Goal: Task Accomplishment & Management: Manage account settings

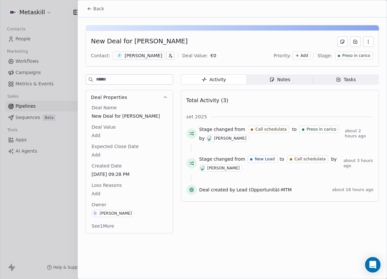
scroll to position [0, 379]
click at [99, 11] on span "Back" at bounding box center [98, 8] width 11 height 6
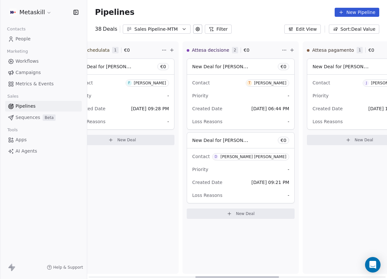
scroll to position [0, 764]
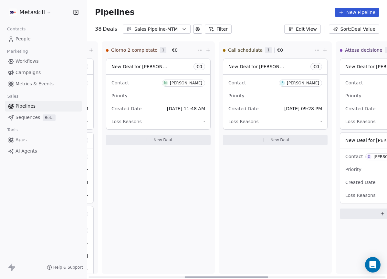
drag, startPoint x: 216, startPoint y: 276, endPoint x: 214, endPoint y: 244, distance: 32.6
click at [206, 276] on div at bounding box center [226, 276] width 84 height 1
click at [176, 30] on div "Sales Pipeline-MTM" at bounding box center [156, 29] width 45 height 7
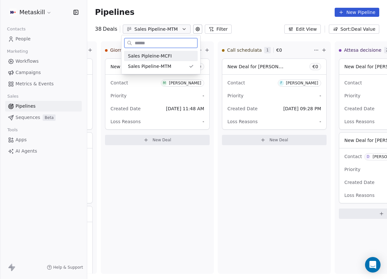
click at [179, 55] on div "Sales Pipleine-MCFI" at bounding box center [161, 56] width 66 height 7
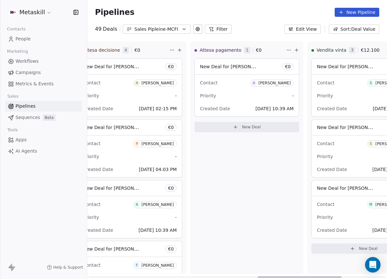
drag, startPoint x: 168, startPoint y: 277, endPoint x: 385, endPoint y: 277, distance: 216.9
click at [341, 276] on div at bounding box center [300, 276] width 84 height 1
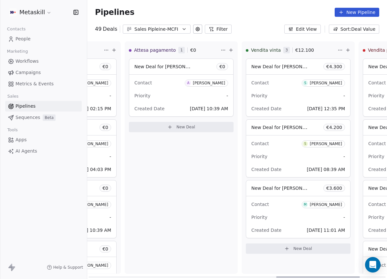
click at [173, 276] on div at bounding box center [236, 276] width 297 height 1
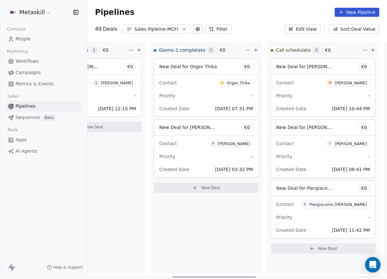
drag, startPoint x: 174, startPoint y: 276, endPoint x: 217, endPoint y: 272, distance: 43.4
click at [215, 276] on div at bounding box center [214, 276] width 84 height 1
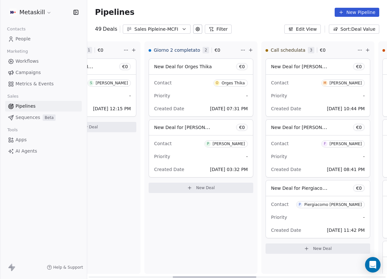
click at [330, 100] on div "Priority -" at bounding box center [318, 95] width 94 height 10
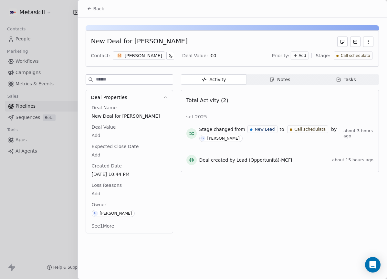
click at [141, 59] on div "M [PERSON_NAME]" at bounding box center [139, 55] width 52 height 8
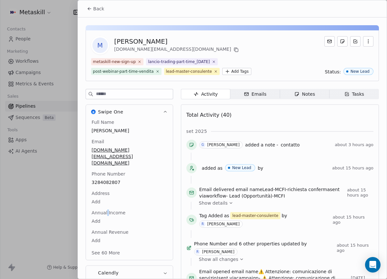
scroll to position [30, 0]
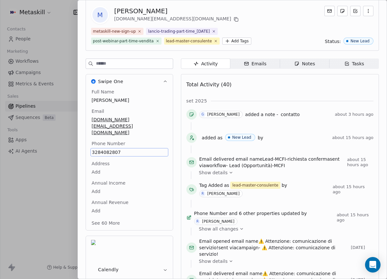
click at [274, 90] on div "Total Activity (40)" at bounding box center [279, 84] width 187 height 13
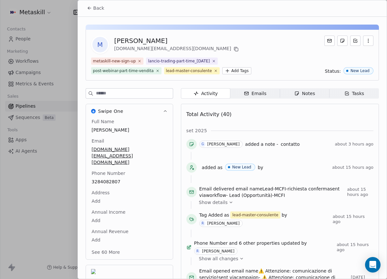
scroll to position [0, 0]
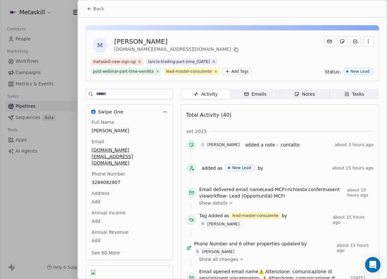
click at [295, 92] on icon "button" at bounding box center [297, 94] width 4 height 4
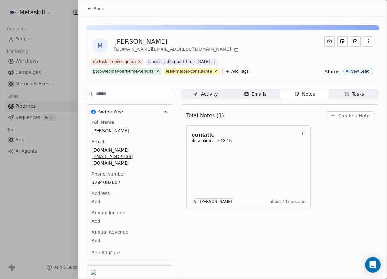
click at [354, 117] on span "Create a Note" at bounding box center [353, 115] width 31 height 6
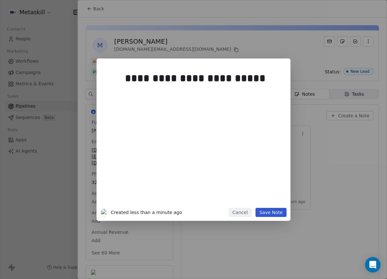
click at [370, 132] on div "**********" at bounding box center [193, 139] width 387 height 162
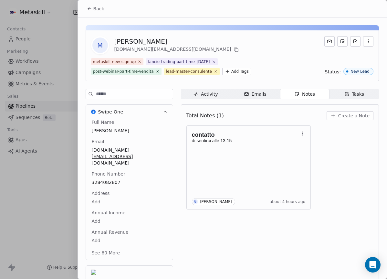
click at [106, 11] on button "Back" at bounding box center [95, 9] width 25 height 12
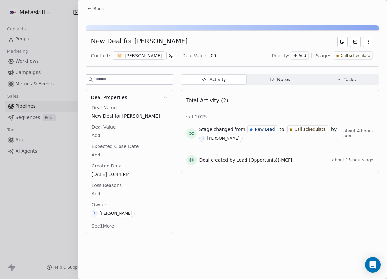
click at [296, 78] on span "Notes Notes" at bounding box center [280, 79] width 66 height 10
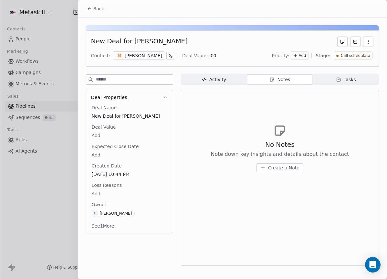
click at [131, 57] on div "Mirco Ferretti" at bounding box center [143, 55] width 37 height 6
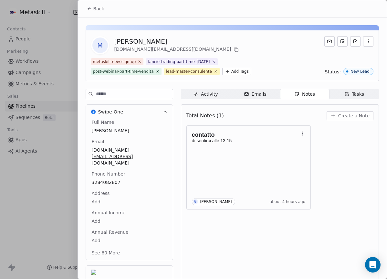
click at [342, 118] on span "Create a Note" at bounding box center [353, 115] width 31 height 6
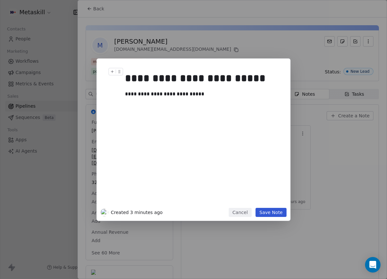
click at [345, 134] on div "**********" at bounding box center [193, 139] width 387 height 162
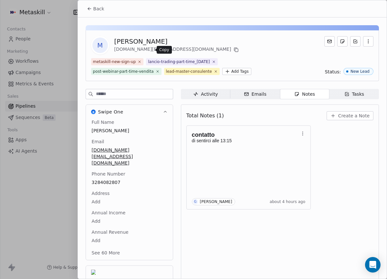
click at [233, 50] on icon at bounding box center [235, 49] width 5 height 5
click at [348, 114] on span "Create a Note" at bounding box center [353, 115] width 31 height 6
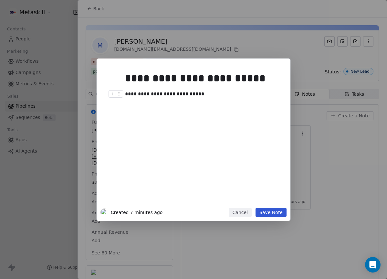
click at [212, 91] on div "**********" at bounding box center [203, 94] width 156 height 8
click at [244, 89] on div "**********" at bounding box center [203, 137] width 156 height 138
click at [241, 92] on div "**********" at bounding box center [203, 94] width 156 height 8
click at [195, 95] on div "**********" at bounding box center [203, 94] width 156 height 8
click at [193, 95] on div "**********" at bounding box center [203, 94] width 156 height 8
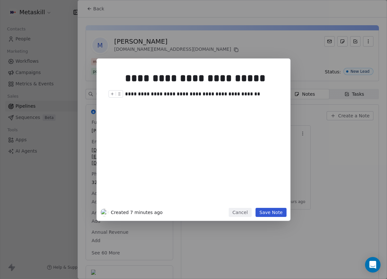
drag, startPoint x: 237, startPoint y: 92, endPoint x: 246, endPoint y: 104, distance: 14.5
click at [237, 92] on div "**********" at bounding box center [203, 94] width 156 height 8
click at [281, 211] on button "Save Note" at bounding box center [270, 212] width 31 height 9
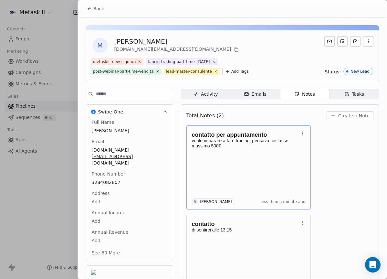
click at [277, 169] on div "contatto per appuntamento vuole imparare a fare trading, pensava costasse massi…" at bounding box center [249, 167] width 114 height 76
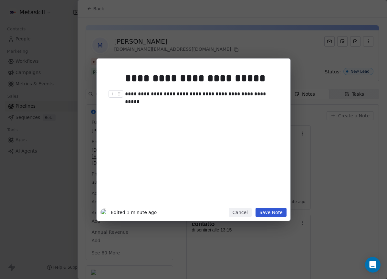
click at [277, 94] on div "**********" at bounding box center [203, 94] width 156 height 8
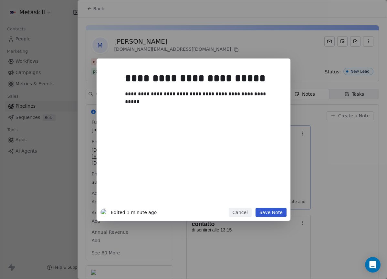
click at [325, 156] on div "**********" at bounding box center [193, 139] width 387 height 162
click at [325, 157] on div "**********" at bounding box center [193, 139] width 387 height 162
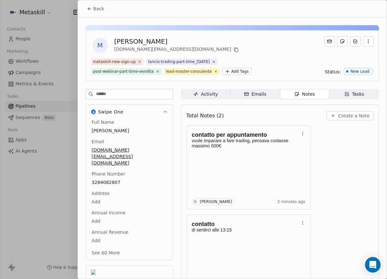
drag, startPoint x: 94, startPoint y: 10, endPoint x: 98, endPoint y: 10, distance: 3.6
click at [94, 10] on span "Back" at bounding box center [98, 8] width 11 height 6
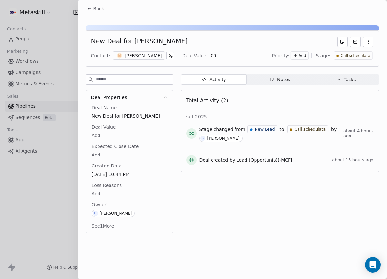
drag, startPoint x: 356, startPoint y: 60, endPoint x: 356, endPoint y: 64, distance: 3.6
click at [356, 60] on div "New Deal for Mirco Ferretti Contact: M Mirco Ferretti Deal Value: € 0 Priority:…" at bounding box center [232, 48] width 293 height 36
click at [357, 58] on div "Call schedulata" at bounding box center [352, 55] width 39 height 8
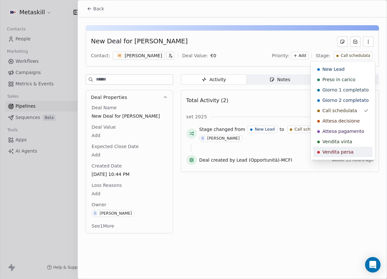
click at [351, 149] on div "Vendita persa" at bounding box center [342, 151] width 51 height 6
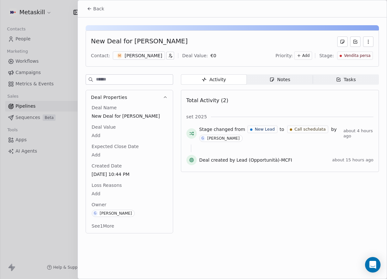
click at [100, 191] on body "Metaskill Contacts People Marketing Workflows Campaigns Metrics & Events Sales …" at bounding box center [193, 139] width 387 height 279
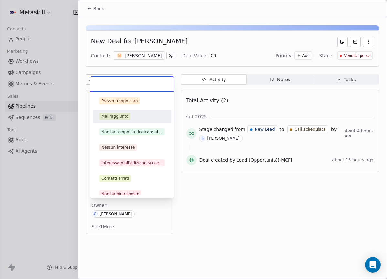
click at [134, 100] on div "Prezzo troppo caro" at bounding box center [119, 101] width 36 height 6
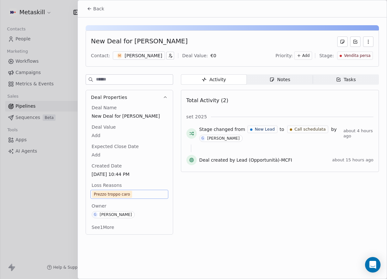
click at [91, 7] on icon at bounding box center [89, 8] width 5 height 5
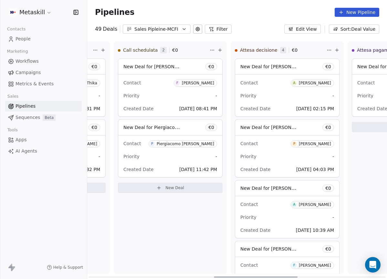
drag, startPoint x: 187, startPoint y: 277, endPoint x: 229, endPoint y: 242, distance: 54.3
click at [229, 276] on div at bounding box center [256, 276] width 84 height 1
click at [133, 264] on div "Call schedulata 2 € 0 New Deal for Francesco Taddei € 0 Contact F Francesco Tad…" at bounding box center [169, 157] width 113 height 232
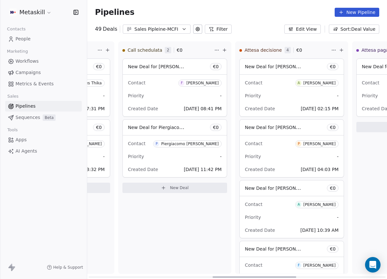
scroll to position [0, 443]
click at [231, 276] on div at bounding box center [254, 276] width 84 height 1
click at [167, 88] on div "Contact F Francesco Taddei Priority - Created Date Sep 25, 2025 08:41 PM" at bounding box center [176, 96] width 104 height 42
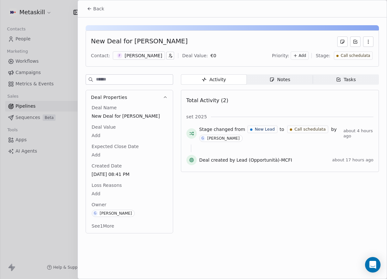
click at [145, 56] on div "Francesco Taddei" at bounding box center [143, 55] width 37 height 6
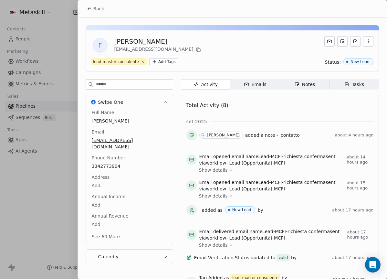
click at [167, 50] on div "francetaddei@gmail.com" at bounding box center [158, 50] width 88 height 8
click at [196, 50] on icon at bounding box center [198, 49] width 5 height 5
click at [109, 158] on div "Full Name Francesco Taddei Email francetaddei@gmail.com Phone Number 3342773904…" at bounding box center [129, 175] width 78 height 132
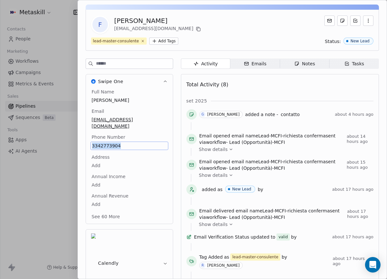
copy span "3342773904"
click at [338, 61] on span "Tasks Tasks" at bounding box center [353, 63] width 49 height 10
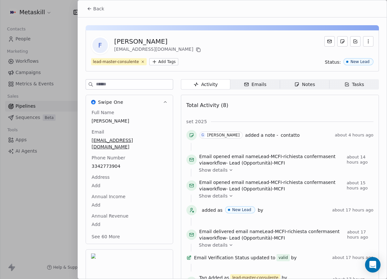
click at [324, 63] on div "lead-master-consulente Add Tags Status: New Lead" at bounding box center [232, 61] width 282 height 7
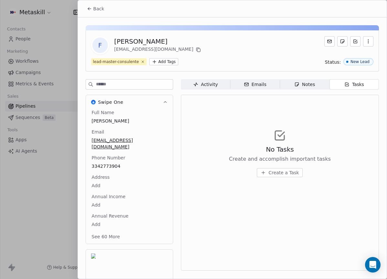
click at [310, 78] on div "F Francesco Taddei francetaddei@gmail.com lead-master-consulente Add Tags Statu…" at bounding box center [232, 168] width 309 height 303
click at [314, 83] on div "Notes" at bounding box center [304, 84] width 21 height 7
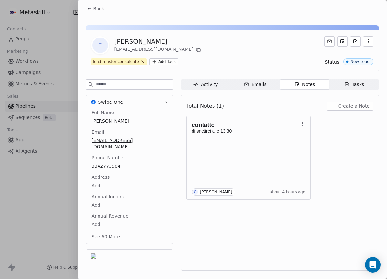
click at [353, 106] on span "Create a Note" at bounding box center [353, 106] width 31 height 6
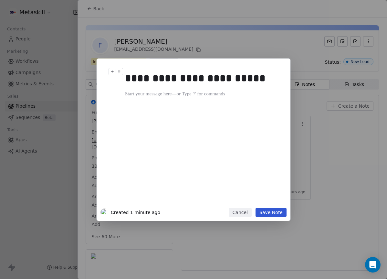
click at [186, 45] on div "**********" at bounding box center [193, 139] width 387 height 279
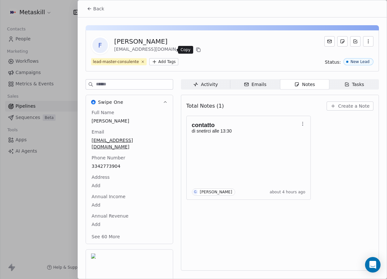
click at [196, 48] on icon at bounding box center [197, 49] width 3 height 3
click at [353, 109] on button "Create a Note" at bounding box center [349, 105] width 47 height 9
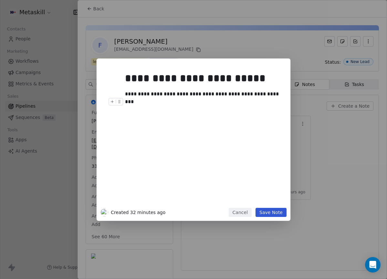
click at [269, 96] on div "**********" at bounding box center [203, 94] width 156 height 8
click at [271, 215] on button "Save Note" at bounding box center [270, 212] width 31 height 9
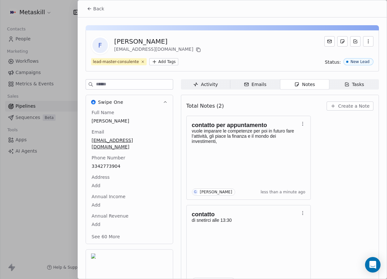
click at [102, 12] on button "Back" at bounding box center [95, 9] width 25 height 12
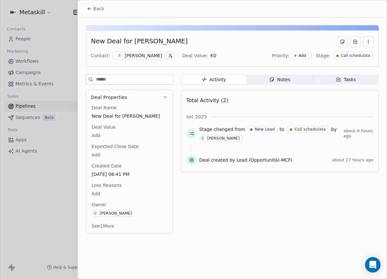
click at [355, 56] on span "Call schedulata" at bounding box center [354, 55] width 29 height 5
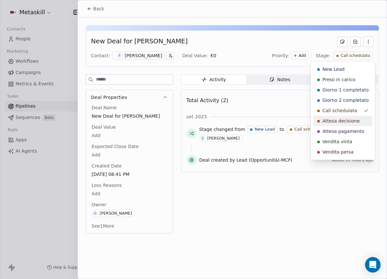
click at [341, 122] on span "Attesa decisione" at bounding box center [340, 121] width 37 height 6
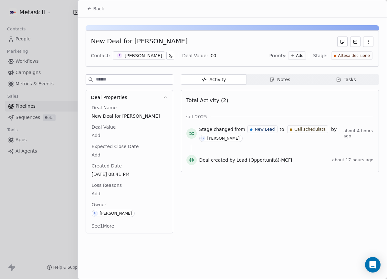
click at [88, 10] on icon at bounding box center [89, 8] width 5 height 5
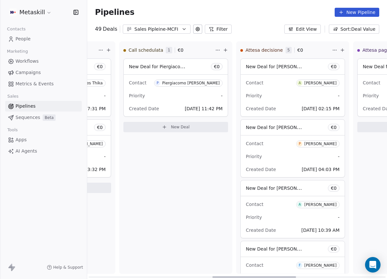
click at [199, 85] on div "Piergiacomo Benso" at bounding box center [190, 83] width 57 height 5
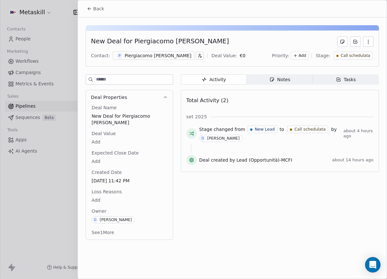
click at [149, 56] on div "Piergiacomo Benso" at bounding box center [158, 55] width 67 height 6
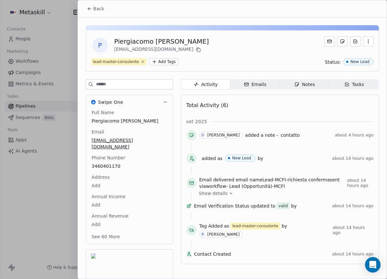
click at [107, 163] on span "3460401170" at bounding box center [129, 166] width 75 height 6
click at [258, 48] on div "P Piergiacomo Benso giacomovalente00@gmail.com" at bounding box center [232, 45] width 282 height 18
click at [297, 75] on div "P Piergiacomo Benso giacomovalente00@gmail.com lead-master-consulente Add Tags …" at bounding box center [232, 168] width 309 height 303
drag, startPoint x: 301, startPoint y: 82, endPoint x: 311, endPoint y: 85, distance: 10.5
click at [301, 82] on div "Notes" at bounding box center [304, 84] width 21 height 7
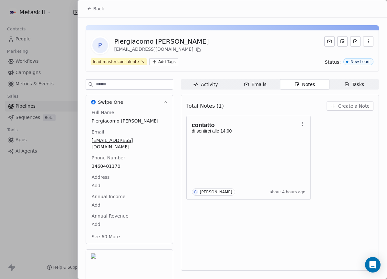
click at [358, 110] on div "Total Notes (1) Create a Note" at bounding box center [279, 106] width 187 height 14
click at [360, 108] on span "Create a Note" at bounding box center [353, 106] width 31 height 6
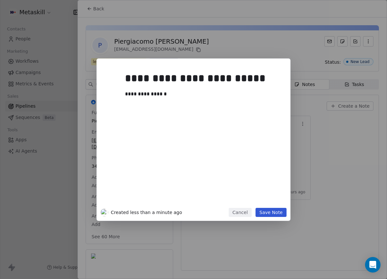
click at [277, 217] on div "**********" at bounding box center [194, 139] width 194 height 162
click at [281, 216] on button "Save Note" at bounding box center [270, 212] width 31 height 9
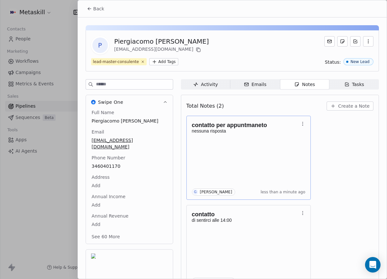
click at [233, 138] on p at bounding box center [245, 135] width 107 height 5
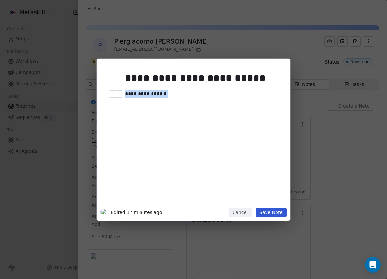
drag, startPoint x: 168, startPoint y: 94, endPoint x: 97, endPoint y: 94, distance: 71.7
click at [97, 94] on div "**********" at bounding box center [194, 139] width 194 height 162
click at [343, 135] on div "**********" at bounding box center [193, 139] width 387 height 162
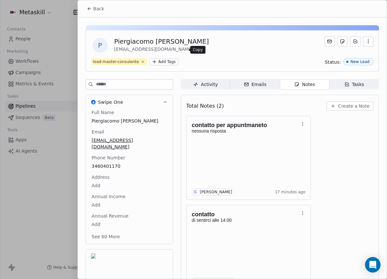
click at [196, 50] on icon at bounding box center [198, 49] width 5 height 5
click at [284, 138] on p at bounding box center [245, 135] width 107 height 5
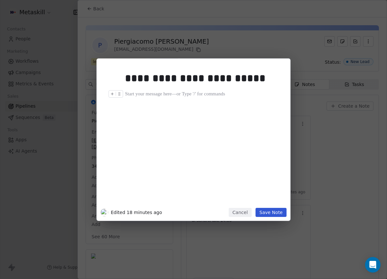
click at [215, 97] on div at bounding box center [203, 94] width 156 height 8
click at [223, 79] on div "**********" at bounding box center [203, 77] width 156 height 15
click at [230, 80] on div "**********" at bounding box center [203, 77] width 156 height 15
click at [244, 214] on button "Cancel" at bounding box center [240, 212] width 23 height 9
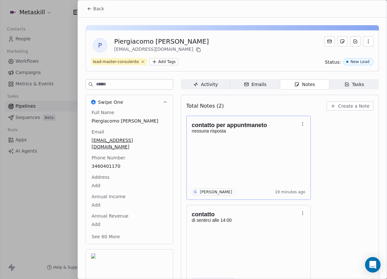
click at [305, 123] on button "button" at bounding box center [302, 123] width 9 height 9
click at [318, 151] on span "Delete" at bounding box center [319, 149] width 15 height 6
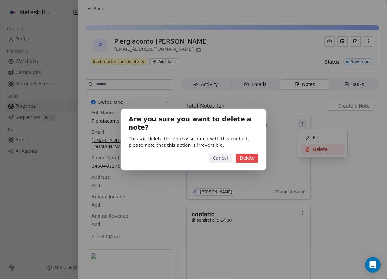
click at [250, 155] on button "Delete" at bounding box center [247, 157] width 23 height 9
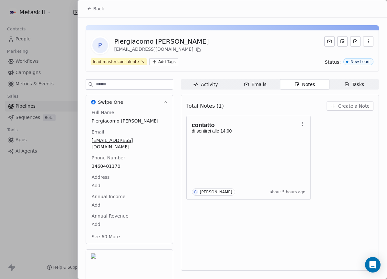
click at [362, 105] on span "Create a Note" at bounding box center [353, 106] width 31 height 6
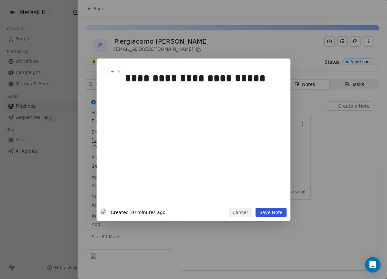
click at [264, 77] on div "**********" at bounding box center [203, 77] width 156 height 15
click at [277, 214] on button "Save Note" at bounding box center [270, 212] width 31 height 9
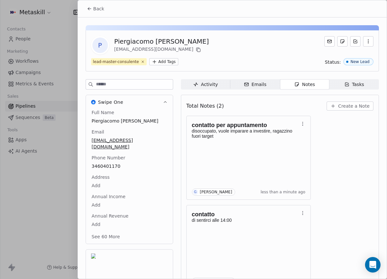
click at [196, 48] on icon at bounding box center [197, 49] width 3 height 3
click at [89, 12] on button "Back" at bounding box center [95, 9] width 25 height 12
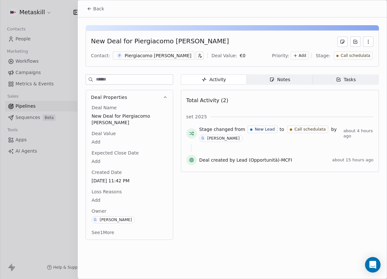
click at [353, 58] on div "Call schedulata" at bounding box center [352, 55] width 39 height 8
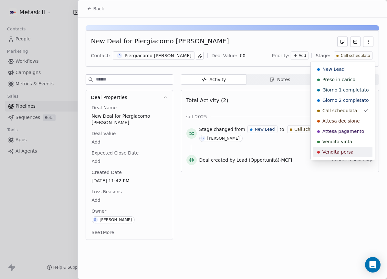
click at [348, 152] on span "Vendita persa" at bounding box center [337, 151] width 31 height 6
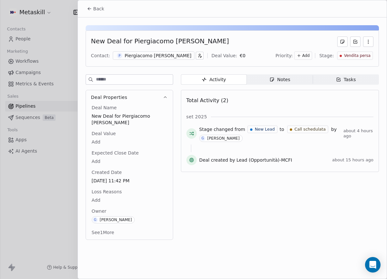
click at [100, 195] on body "Metaskill Contacts People Marketing Workflows Campaigns Metrics & Events Sales …" at bounding box center [193, 139] width 387 height 279
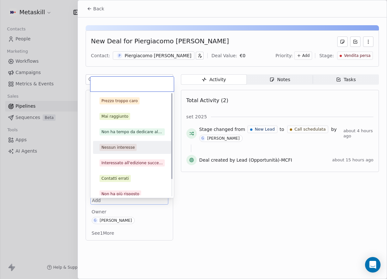
click at [131, 147] on div "Nessun interesse" at bounding box center [117, 147] width 33 height 6
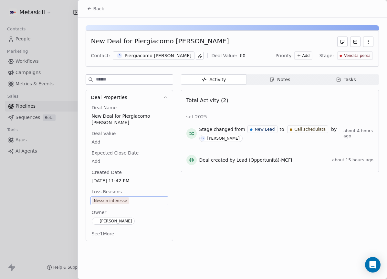
click at [107, 20] on div "New Deal for Piergiacomo Benso Contact: P Piergiacomo Benso Deal Value: € 0 Pri…" at bounding box center [232, 130] width 309 height 227
click at [104, 15] on div "Back" at bounding box center [232, 8] width 309 height 17
click at [99, 9] on span "Back" at bounding box center [98, 8] width 11 height 6
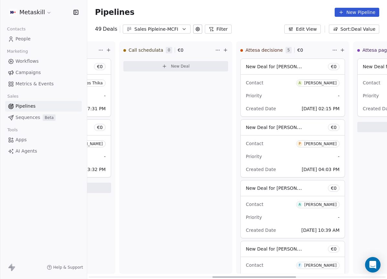
click at [202, 185] on div "Call schedulata 0 € 0 New Deal" at bounding box center [175, 157] width 113 height 232
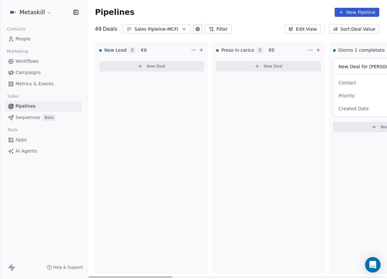
drag, startPoint x: 216, startPoint y: 277, endPoint x: 8, endPoint y: 255, distance: 209.3
click at [88, 276] on div at bounding box center [130, 276] width 84 height 1
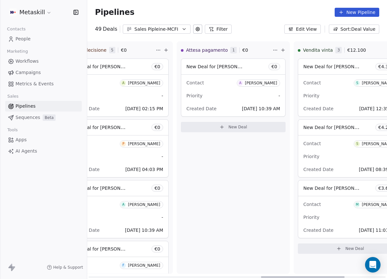
scroll to position [0, 616]
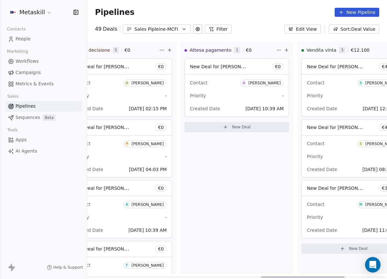
drag, startPoint x: 112, startPoint y: 277, endPoint x: 268, endPoint y: 184, distance: 181.6
click at [284, 276] on div at bounding box center [303, 276] width 84 height 1
click at [252, 85] on span "A Alberto Gattinoni" at bounding box center [261, 82] width 43 height 7
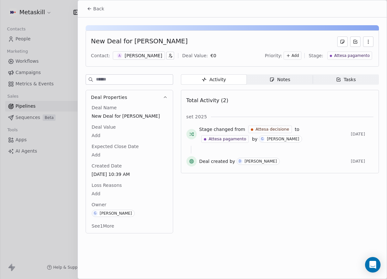
click at [146, 50] on div "New Deal for Alberto Gattinoni Contact: A Alberto Gattinoni Deal Value: € 0 Pri…" at bounding box center [232, 48] width 293 height 36
click at [146, 53] on div "Alberto Gattinoni" at bounding box center [143, 55] width 37 height 6
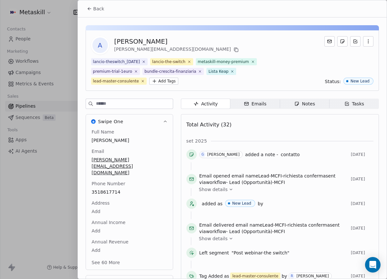
click at [101, 15] on div "Back" at bounding box center [232, 8] width 309 height 17
click at [99, 11] on span "Back" at bounding box center [98, 8] width 11 height 6
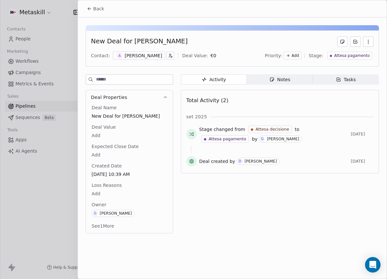
click at [102, 11] on span "Back" at bounding box center [98, 8] width 11 height 6
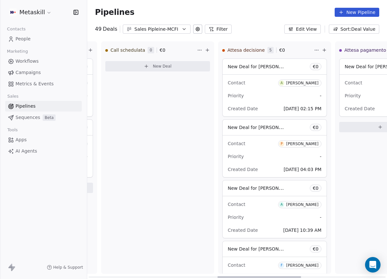
drag, startPoint x: 279, startPoint y: 276, endPoint x: 231, endPoint y: 261, distance: 50.4
click at [233, 276] on div at bounding box center [259, 276] width 84 height 1
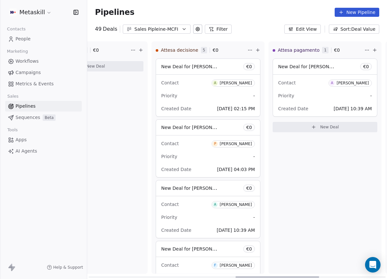
scroll to position [0, 533]
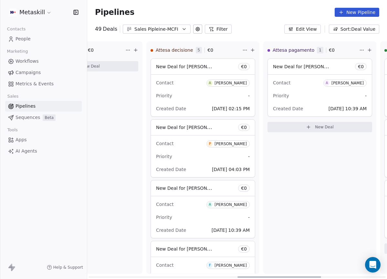
drag, startPoint x: 225, startPoint y: 275, endPoint x: 248, endPoint y: 277, distance: 22.7
click at [248, 277] on div at bounding box center [279, 276] width 84 height 1
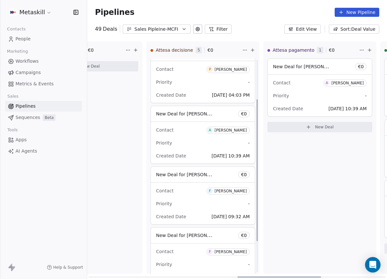
scroll to position [0, 0]
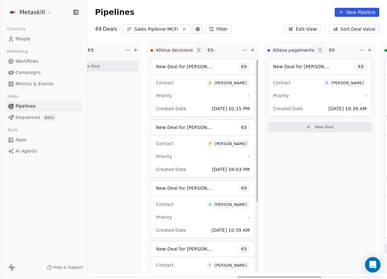
click at [227, 85] on div "Andrea Bassi" at bounding box center [230, 83] width 32 height 5
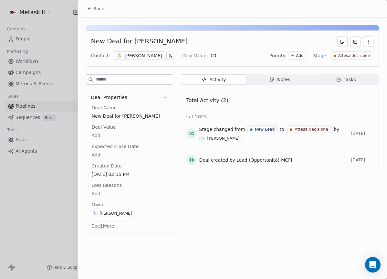
click at [149, 53] on div "Andrea Bassi" at bounding box center [143, 55] width 37 height 6
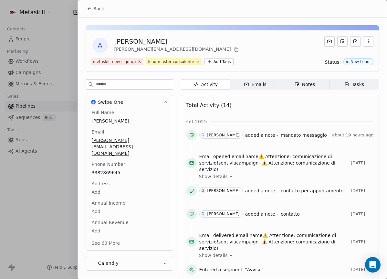
scroll to position [21, 0]
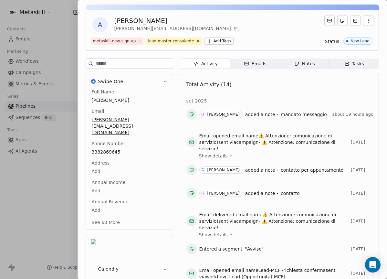
click at [250, 85] on div "Total Activity (14)" at bounding box center [279, 84] width 187 height 13
click at [319, 79] on div "Total Activity (14)" at bounding box center [279, 84] width 187 height 13
click at [311, 59] on span "Notes Notes" at bounding box center [304, 63] width 49 height 10
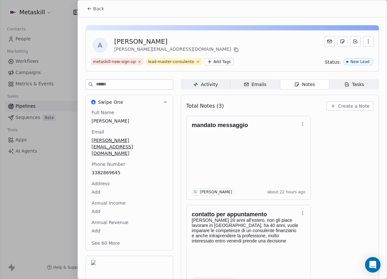
click at [363, 102] on button "Create a Note" at bounding box center [349, 105] width 47 height 9
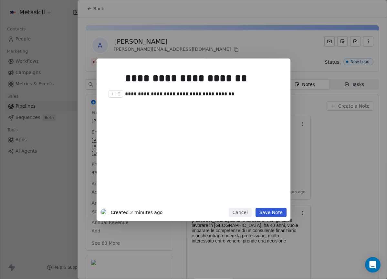
click at [173, 95] on div "**********" at bounding box center [203, 94] width 156 height 8
click at [271, 212] on button "Save Note" at bounding box center [270, 212] width 31 height 9
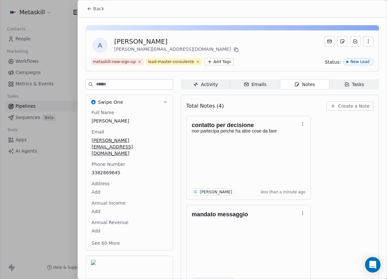
click at [98, 15] on div "Back" at bounding box center [232, 8] width 309 height 17
click at [99, 13] on button "Back" at bounding box center [95, 9] width 25 height 12
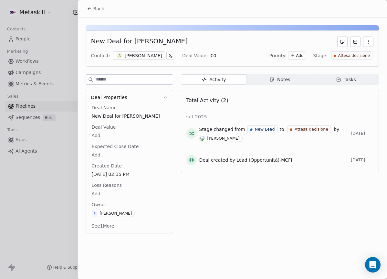
click at [348, 58] on div "Attesa decisione" at bounding box center [351, 55] width 41 height 8
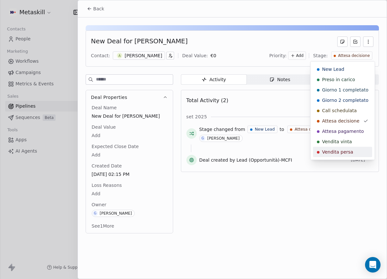
click at [341, 150] on span "Vendita persa" at bounding box center [337, 151] width 31 height 6
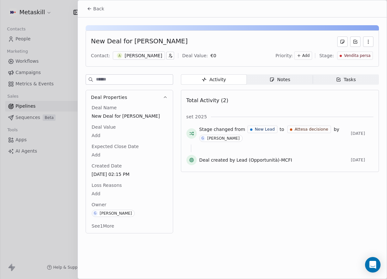
click at [97, 193] on body "Metaskill Contacts People Marketing Workflows Campaigns Metrics & Events Sales …" at bounding box center [193, 139] width 387 height 279
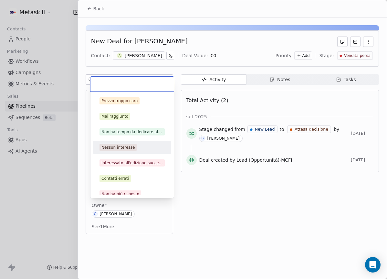
click at [124, 144] on span "Nessun interesse" at bounding box center [117, 147] width 37 height 7
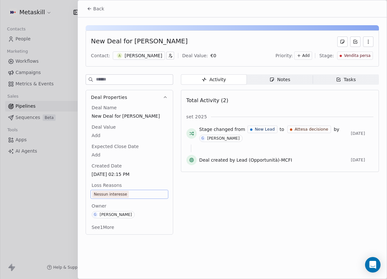
click at [117, 195] on div "Nessun interesse" at bounding box center [110, 194] width 33 height 6
click at [124, 195] on div "Nessun interesse" at bounding box center [110, 194] width 33 height 6
click at [116, 195] on div "Nessun interesse" at bounding box center [110, 194] width 33 height 6
click at [92, 9] on button "Back" at bounding box center [95, 9] width 25 height 12
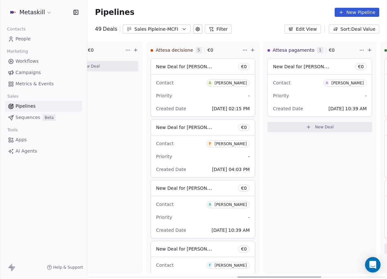
click at [228, 142] on div "Paolo Daprela" at bounding box center [230, 143] width 32 height 5
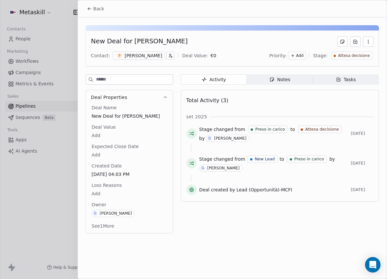
click at [145, 55] on div "Paolo Daprela" at bounding box center [143, 55] width 37 height 6
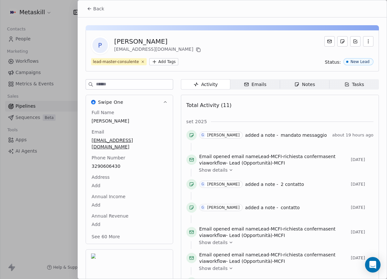
scroll to position [21, 0]
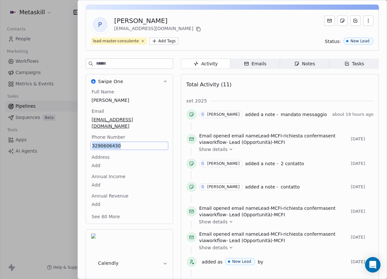
click at [301, 64] on div "Notes" at bounding box center [304, 63] width 21 height 7
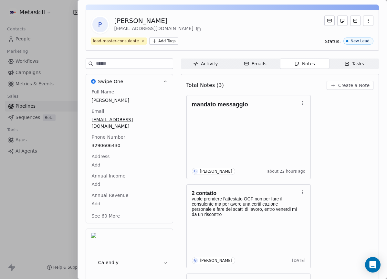
click at [353, 80] on div "Total Notes (3) Create a Note" at bounding box center [279, 85] width 187 height 14
click at [350, 84] on span "Create a Note" at bounding box center [353, 85] width 31 height 6
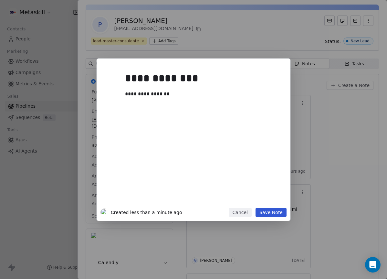
click at [271, 212] on button "Save Note" at bounding box center [270, 212] width 31 height 9
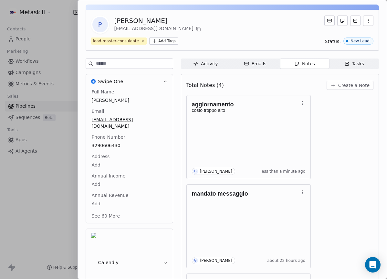
click at [103, 179] on html "Metaskill Contacts People Marketing Workflows Campaigns Metrics & Events Sales …" at bounding box center [193, 139] width 387 height 279
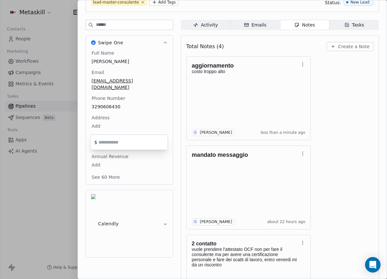
click at [109, 165] on html "Metaskill Contacts People Marketing Workflows Campaigns Metrics & Events Sales …" at bounding box center [193, 139] width 387 height 279
click at [102, 156] on html "Metaskill Contacts People Marketing Workflows Campaigns Metrics & Events Sales …" at bounding box center [193, 139] width 387 height 279
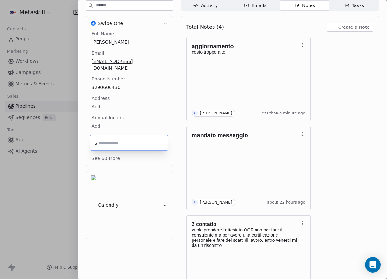
click at [261, 188] on html "Metaskill Contacts People Marketing Workflows Campaigns Metrics & Events Sales …" at bounding box center [193, 139] width 387 height 279
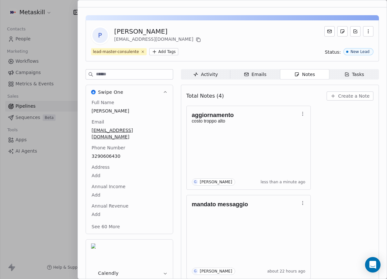
scroll to position [0, 0]
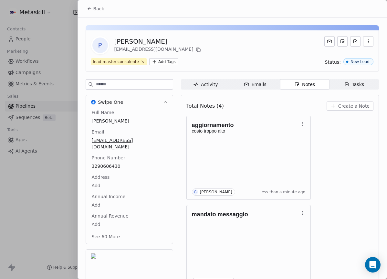
click at [88, 8] on icon at bounding box center [89, 8] width 5 height 5
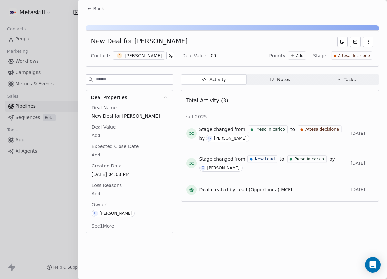
click at [361, 56] on span "Attesa decisione" at bounding box center [354, 55] width 32 height 5
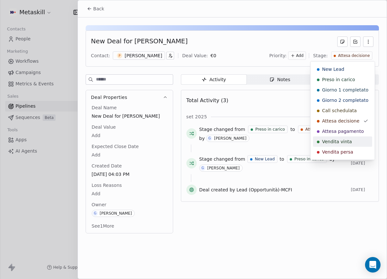
click at [347, 150] on span "Vendita persa" at bounding box center [337, 151] width 31 height 6
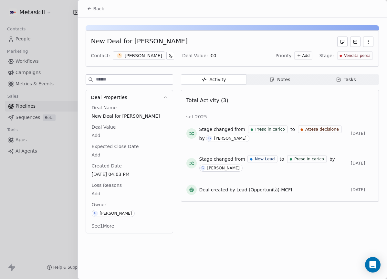
click at [87, 191] on div "Deal Name New Deal for Paolo Daprela Deal Value Add Expected Close Date Add Cre…" at bounding box center [129, 168] width 87 height 128
click at [97, 191] on body "Metaskill Contacts People Marketing Workflows Campaigns Metrics & Events Sales …" at bounding box center [193, 139] width 387 height 279
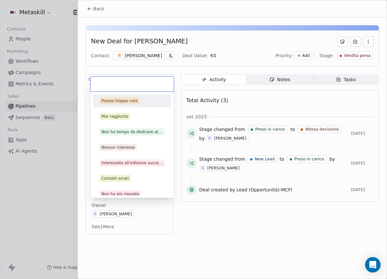
drag, startPoint x: 132, startPoint y: 103, endPoint x: 130, endPoint y: 98, distance: 5.1
click at [132, 102] on div "Prezzo troppo caro" at bounding box center [119, 101] width 36 height 6
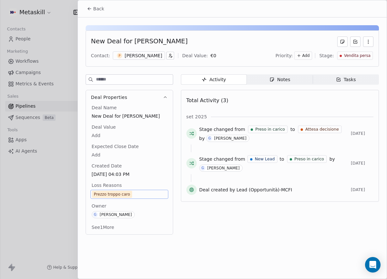
click at [101, 2] on div "Back" at bounding box center [232, 8] width 309 height 17
click at [100, 5] on button "Back" at bounding box center [95, 9] width 25 height 12
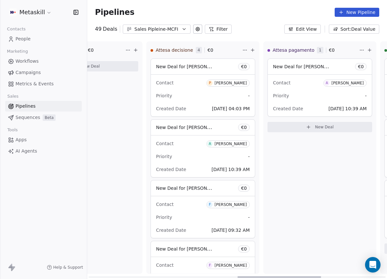
click at [228, 84] on div "Paolo Daprela" at bounding box center [230, 83] width 32 height 5
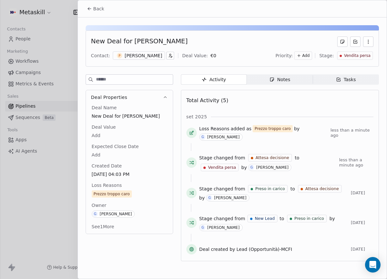
click at [134, 56] on div "Paolo Daprela" at bounding box center [143, 55] width 37 height 6
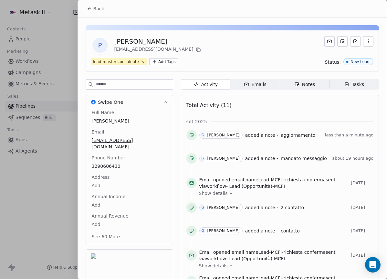
click at [97, 15] on div "Back" at bounding box center [232, 8] width 309 height 17
click at [97, 9] on span "Back" at bounding box center [98, 8] width 11 height 6
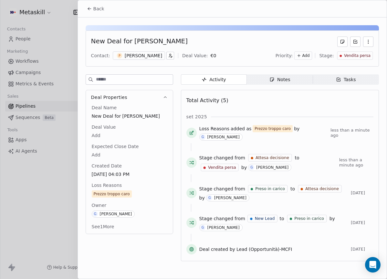
click at [105, 5] on button "Back" at bounding box center [95, 9] width 25 height 12
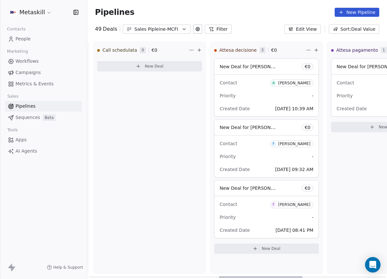
scroll to position [0, 483]
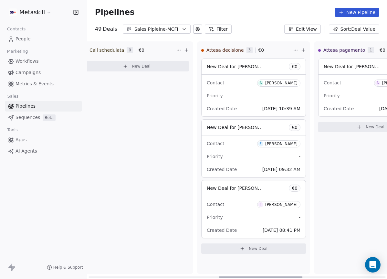
drag, startPoint x: 164, startPoint y: 276, endPoint x: 308, endPoint y: 242, distance: 147.7
click at [299, 276] on div at bounding box center [261, 276] width 84 height 1
click at [295, 83] on div "[PERSON_NAME]" at bounding box center [280, 83] width 32 height 5
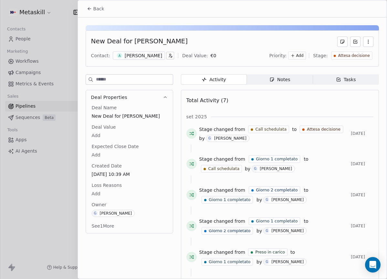
click at [141, 56] on div "[PERSON_NAME]" at bounding box center [143, 55] width 37 height 6
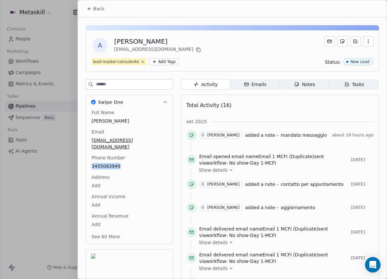
click at [318, 83] on span "Notes Notes" at bounding box center [304, 84] width 49 height 10
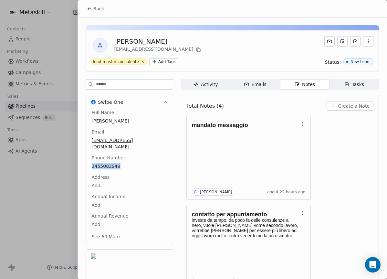
click at [365, 103] on span "Create a Note" at bounding box center [353, 106] width 31 height 6
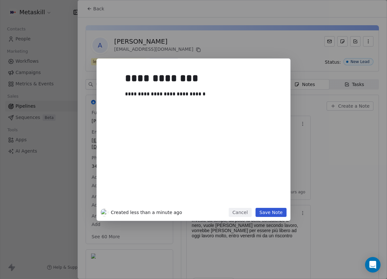
click at [283, 210] on button "Save Note" at bounding box center [270, 212] width 31 height 9
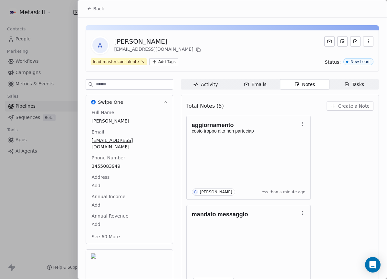
click at [91, 4] on button "Back" at bounding box center [95, 9] width 25 height 12
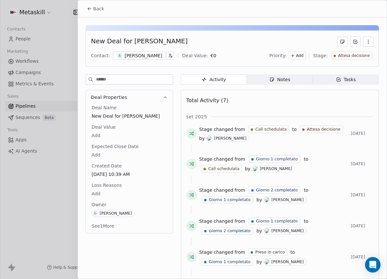
click at [352, 52] on div "Attesa decisione" at bounding box center [351, 55] width 41 height 8
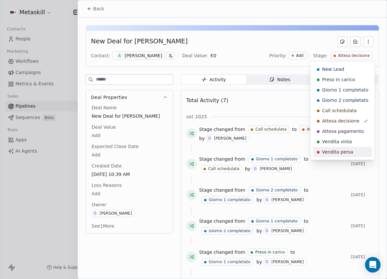
click at [343, 152] on span "Vendita persa" at bounding box center [337, 151] width 31 height 6
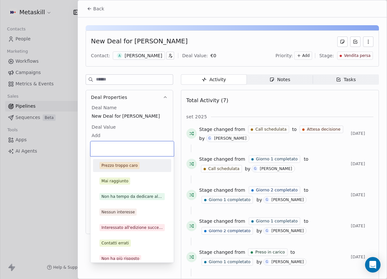
click at [102, 195] on body "Metaskill Contacts People Marketing Workflows Campaigns Metrics & Events Sales …" at bounding box center [193, 139] width 387 height 279
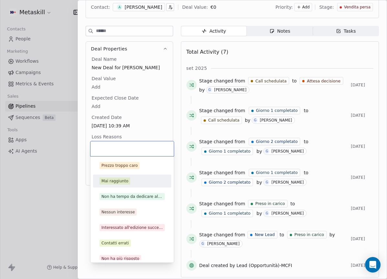
click at [133, 167] on div "Prezzo troppo caro" at bounding box center [119, 165] width 36 height 6
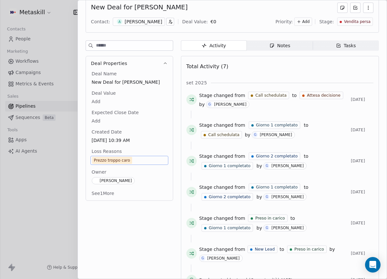
scroll to position [0, 0]
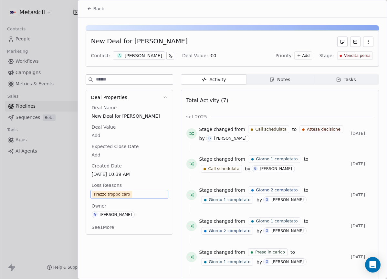
click at [98, 7] on span "Back" at bounding box center [98, 8] width 11 height 6
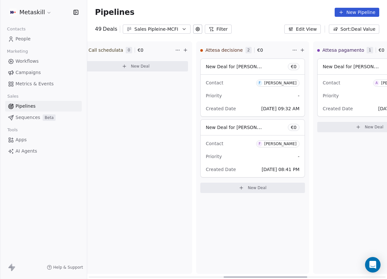
click at [282, 87] on div "Contact F Francesco Italiano" at bounding box center [253, 82] width 94 height 11
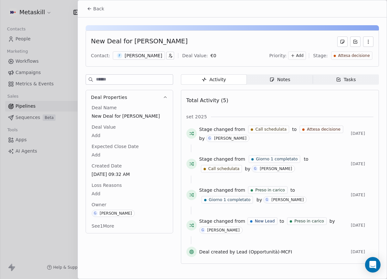
click at [158, 56] on div "Francesco Italiano" at bounding box center [143, 55] width 37 height 6
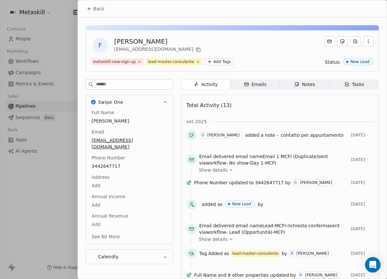
scroll to position [21, 0]
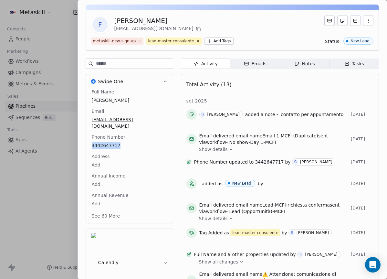
click at [311, 62] on div "Notes" at bounding box center [304, 63] width 21 height 7
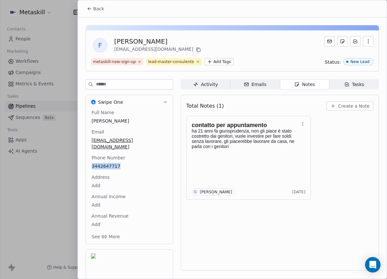
click at [355, 109] on button "Create a Note" at bounding box center [349, 105] width 47 height 9
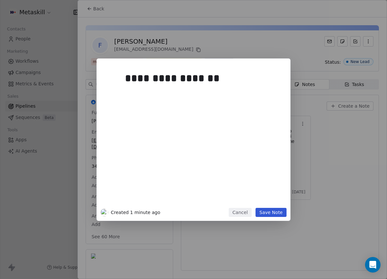
click at [277, 214] on button "Save Note" at bounding box center [270, 212] width 31 height 9
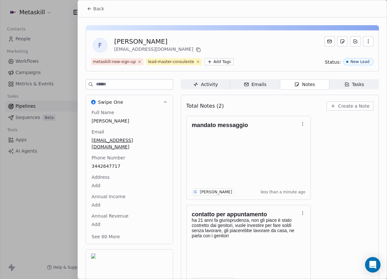
click at [104, 13] on button "Back" at bounding box center [95, 9] width 25 height 12
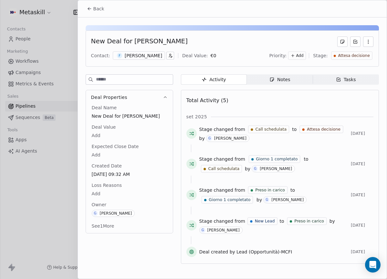
click at [89, 4] on button "Back" at bounding box center [95, 9] width 25 height 12
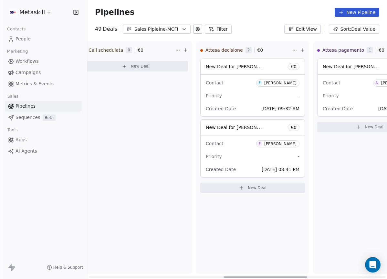
click at [273, 142] on div "Francesco Taddei" at bounding box center [280, 143] width 32 height 5
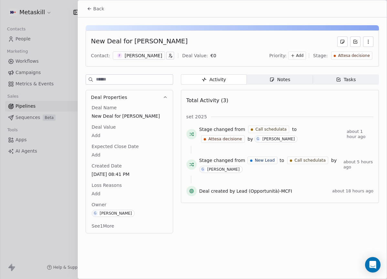
click at [146, 49] on div "New Deal for Francesco Taddei Contact: F Francesco Taddei Deal Value: € 0 Prior…" at bounding box center [232, 48] width 293 height 36
click at [145, 52] on div "F Francesco Taddei" at bounding box center [139, 55] width 52 height 8
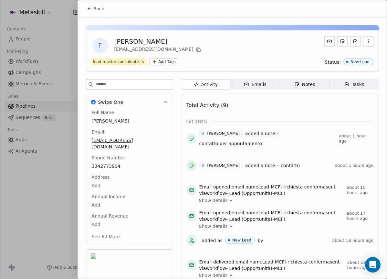
click at [313, 84] on div "Notes" at bounding box center [304, 84] width 21 height 7
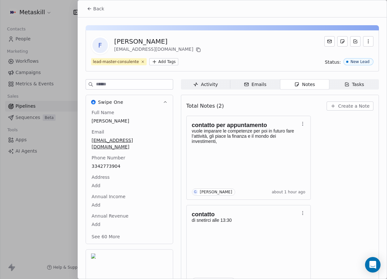
click at [95, 16] on div "Back" at bounding box center [232, 8] width 309 height 17
click at [96, 13] on button "Back" at bounding box center [95, 9] width 25 height 12
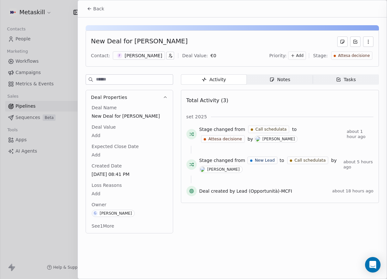
click at [96, 13] on button "Back" at bounding box center [95, 9] width 25 height 12
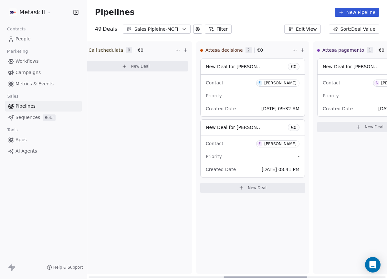
click at [172, 31] on div "Sales Pipleine-MCFI" at bounding box center [156, 29] width 45 height 7
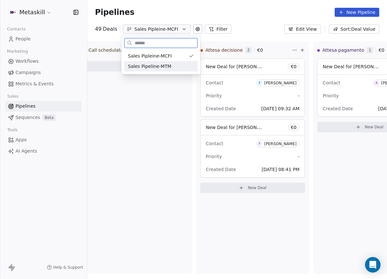
click at [189, 66] on div "Sales Pipeline-MTM" at bounding box center [161, 66] width 66 height 7
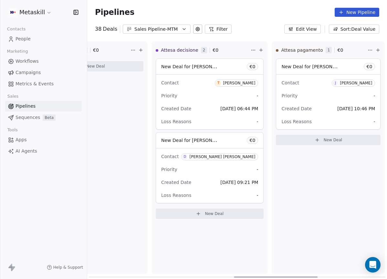
scroll to position [0, 535]
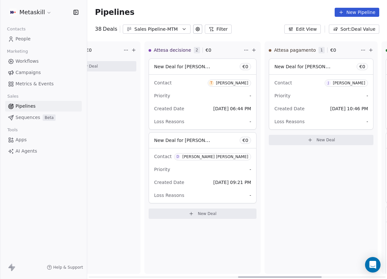
drag, startPoint x: 162, startPoint y: 275, endPoint x: 312, endPoint y: 267, distance: 149.7
click at [312, 276] on div at bounding box center [280, 276] width 84 height 1
click at [234, 86] on span "T Tommaso Bernardoni" at bounding box center [229, 82] width 43 height 7
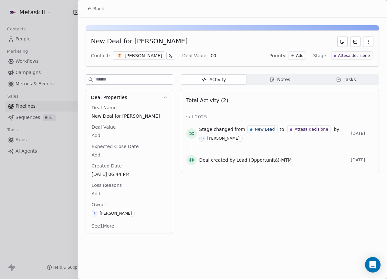
click at [165, 54] on div "T Tommaso Bernardoni" at bounding box center [139, 55] width 52 height 8
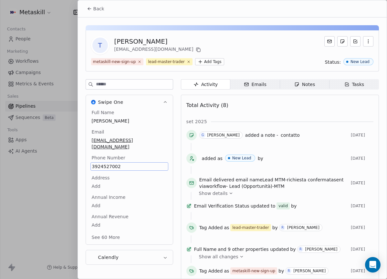
scroll to position [21, 0]
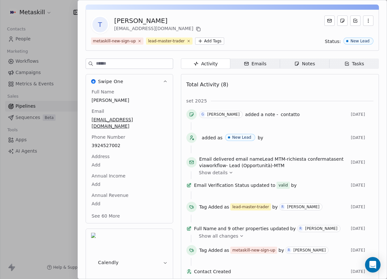
click at [130, 147] on div "Full Name Tommaso Bernardoni Email tommaso.prs.2004@gmail.com Phone Number 3924…" at bounding box center [129, 154] width 78 height 132
click at [311, 60] on div "T Tommaso Bernardoni tommaso.prs.2004@gmail.com metaskill-new-sign-up lead-mast…" at bounding box center [232, 148] width 309 height 303
click at [311, 66] on div "Notes" at bounding box center [304, 63] width 21 height 7
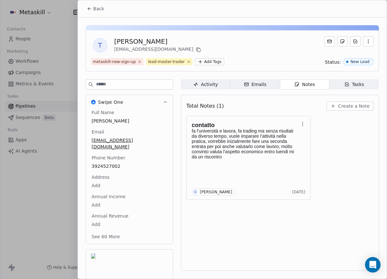
click at [351, 106] on span "Create a Note" at bounding box center [353, 106] width 31 height 6
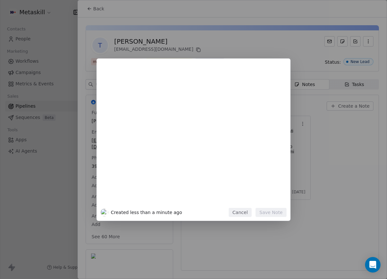
click at [242, 215] on button "Cancel" at bounding box center [240, 212] width 23 height 9
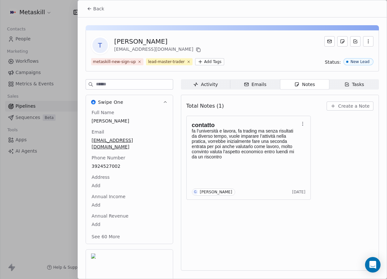
click at [350, 106] on span "Create a Note" at bounding box center [353, 106] width 31 height 6
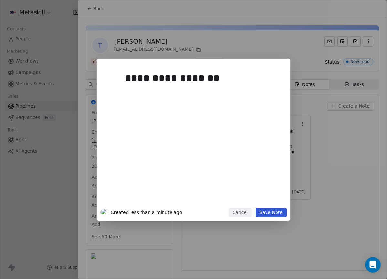
click at [277, 216] on button "Save Note" at bounding box center [270, 212] width 31 height 9
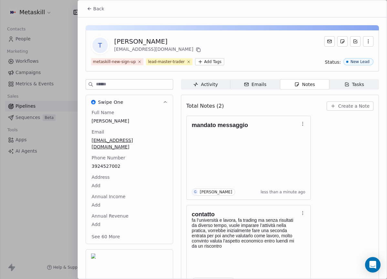
click at [96, 10] on span "Back" at bounding box center [98, 8] width 11 height 6
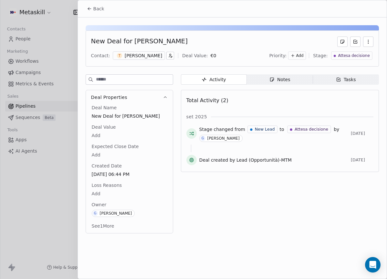
drag, startPoint x: 94, startPoint y: 13, endPoint x: 101, endPoint y: 12, distance: 7.1
click at [94, 13] on button "Back" at bounding box center [95, 9] width 25 height 12
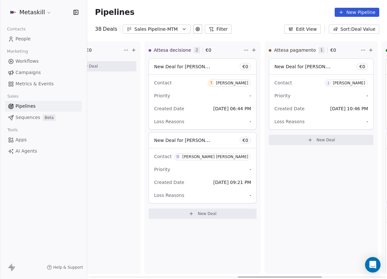
click at [223, 154] on span "D Diego stefani Diego stefani" at bounding box center [212, 156] width 77 height 7
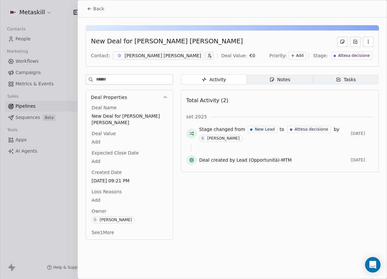
click at [271, 84] on span "Notes Notes" at bounding box center [280, 79] width 66 height 10
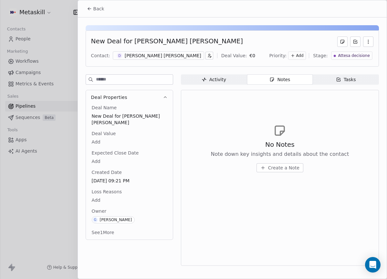
click at [149, 49] on div "New Deal for Diego stefani Diego stefani Contact: D Diego stefani Diego stefani…" at bounding box center [232, 48] width 293 height 36
click at [149, 53] on div "[PERSON_NAME] [PERSON_NAME]" at bounding box center [163, 55] width 77 height 6
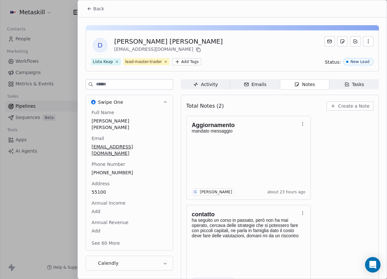
scroll to position [18, 0]
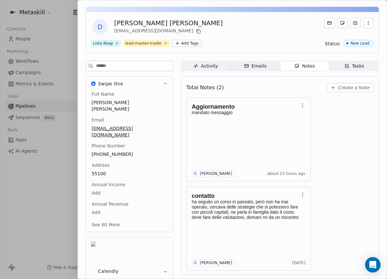
click at [121, 158] on div "Full Name Diego stefani Diego stefani Email dstefani444@gmail.com Phone Number …" at bounding box center [129, 160] width 78 height 138
click at [100, 151] on span "+393429124711" at bounding box center [129, 154] width 75 height 6
click at [105, 151] on span "+393429124711" at bounding box center [129, 154] width 75 height 6
click at [230, 35] on html "Metaskill Contacts People Marketing Workflows Campaigns Metrics & Events Sales …" at bounding box center [193, 139] width 387 height 279
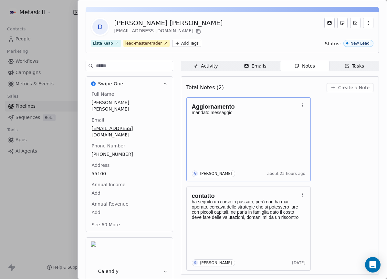
scroll to position [0, 0]
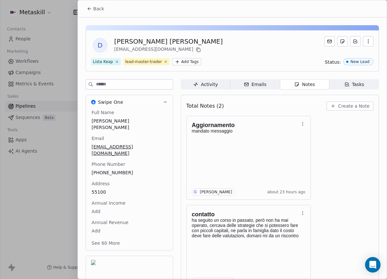
click at [336, 101] on button "Create a Note" at bounding box center [349, 105] width 47 height 9
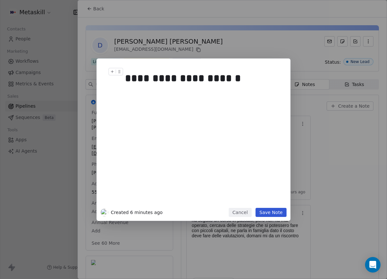
click at [186, 80] on div "**********" at bounding box center [203, 77] width 156 height 15
click at [256, 78] on div "**********" at bounding box center [203, 77] width 156 height 15
click at [271, 209] on button "Save Note" at bounding box center [270, 212] width 31 height 9
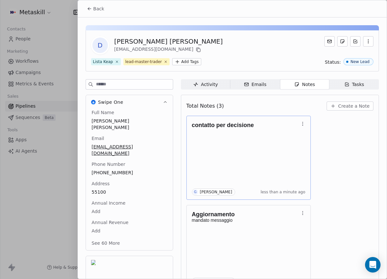
click at [280, 128] on h1 "contatto per decisione" at bounding box center [245, 125] width 107 height 6
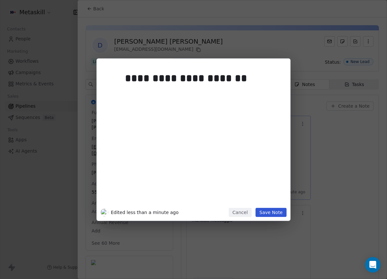
click at [179, 100] on div "**********" at bounding box center [203, 137] width 156 height 138
click at [255, 100] on div "**********" at bounding box center [203, 137] width 156 height 138
click at [285, 214] on button "Save Note" at bounding box center [270, 212] width 31 height 9
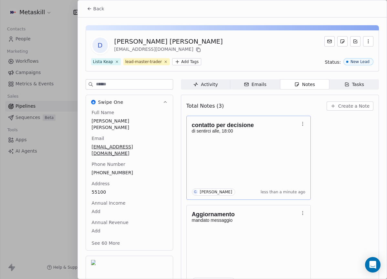
click at [105, 11] on button "Back" at bounding box center [95, 9] width 25 height 12
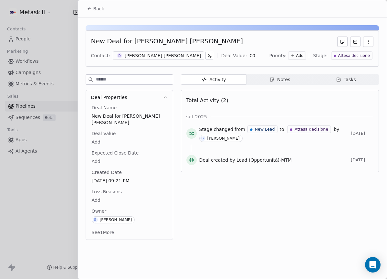
click at [93, 12] on span "Back" at bounding box center [98, 8] width 11 height 6
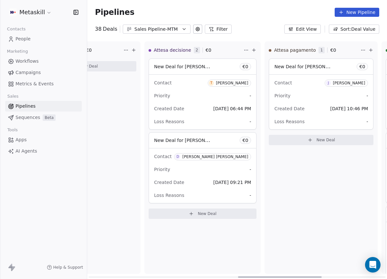
click at [360, 214] on div "Attesa pagamento 1 € 0 New Deal for Jimmi Boccato € 0 Contact J Jimmi Boccato P…" at bounding box center [320, 157] width 113 height 232
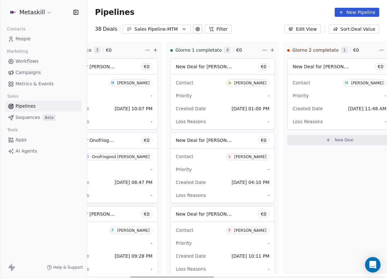
scroll to position [0, 166]
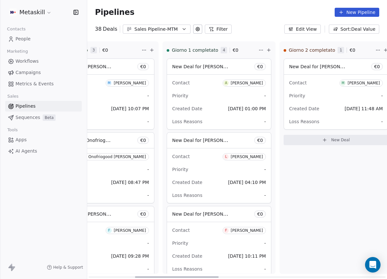
drag, startPoint x: 303, startPoint y: 276, endPoint x: 200, endPoint y: 242, distance: 108.0
click at [200, 276] on div at bounding box center [177, 276] width 84 height 1
click at [357, 81] on div "Marco Colciaghi" at bounding box center [363, 83] width 32 height 5
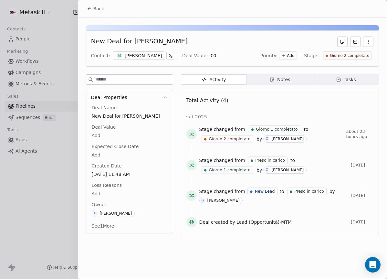
click at [154, 57] on div "Marco Colciaghi" at bounding box center [143, 55] width 37 height 6
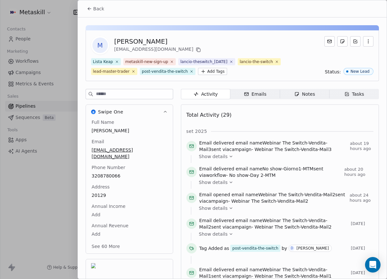
scroll to position [30, 0]
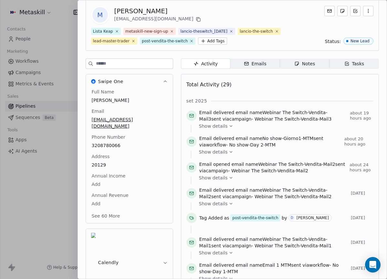
click at [109, 169] on div "Full Name Marco Colciaghi Email colcia@live.it Phone Number 3208780066 Address …" at bounding box center [129, 154] width 78 height 132
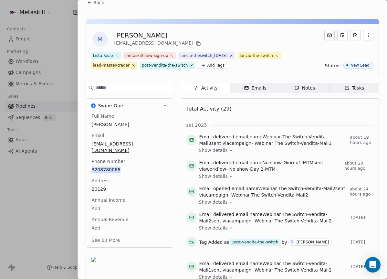
scroll to position [0, 0]
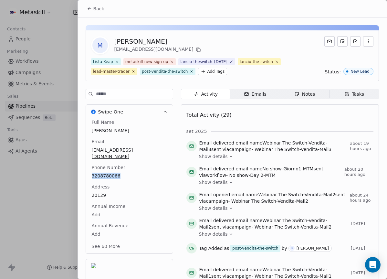
click at [100, 7] on span "Back" at bounding box center [98, 8] width 11 height 6
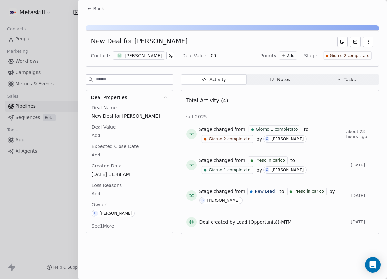
click at [363, 58] on span "Giorno 2 completato" at bounding box center [349, 55] width 39 height 5
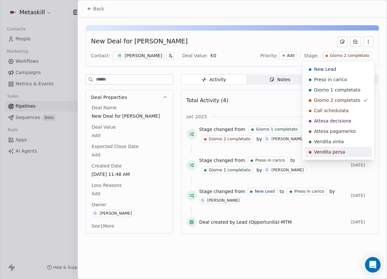
click at [346, 151] on div "Vendita persa" at bounding box center [338, 151] width 59 height 6
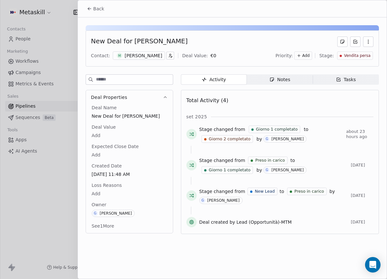
click at [109, 134] on body "Metaskill Contacts People Marketing Workflows Campaigns Metrics & Events Sales …" at bounding box center [193, 139] width 387 height 279
click at [129, 127] on html "Metaskill Contacts People Marketing Workflows Campaigns Metrics & Events Sales …" at bounding box center [193, 139] width 387 height 279
click at [105, 191] on body "Metaskill Contacts People Marketing Workflows Campaigns Metrics & Events Sales …" at bounding box center [193, 139] width 387 height 279
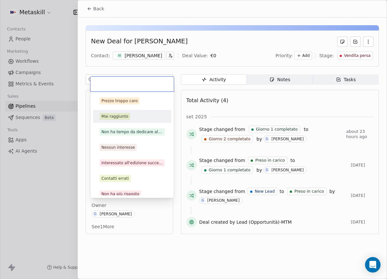
click at [125, 115] on div "Mai raggiunto" at bounding box center [114, 116] width 27 height 6
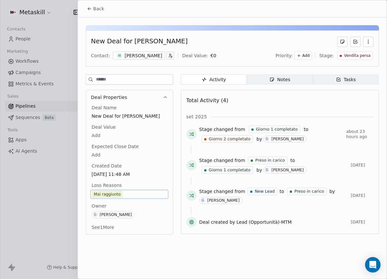
click at [97, 10] on span "Back" at bounding box center [98, 8] width 11 height 6
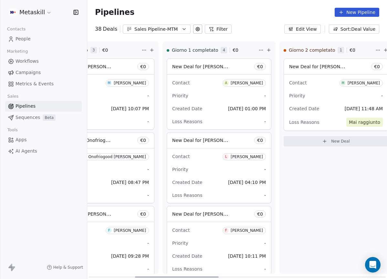
click at [244, 83] on div "Alexander Lopez" at bounding box center [246, 83] width 32 height 5
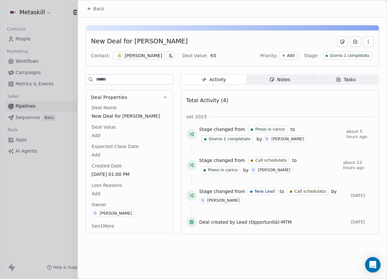
click at [152, 57] on div "Alexander Lopez" at bounding box center [143, 55] width 37 height 6
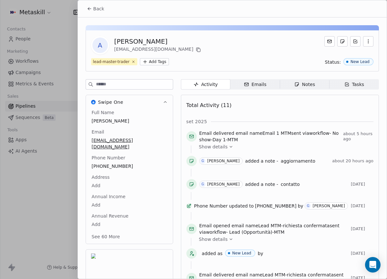
scroll to position [21, 0]
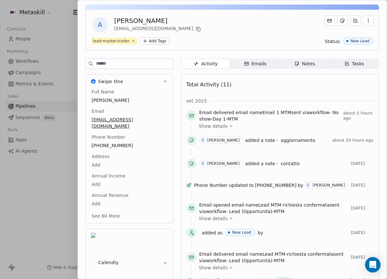
click at [115, 158] on div "Full Name Alexander Lopez Email fgenesisalex@hotmail.es Phone Number 351 335 56…" at bounding box center [129, 154] width 78 height 132
click at [113, 142] on span "351 335 5684" at bounding box center [129, 145] width 75 height 6
click at [113, 138] on input "**********" at bounding box center [129, 143] width 75 height 13
click at [306, 61] on html "Metaskill Contacts People Marketing Workflows Campaigns Metrics & Events Sales …" at bounding box center [193, 139] width 387 height 279
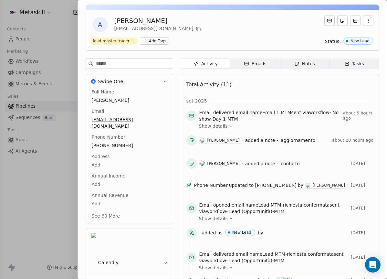
click at [312, 67] on span "Notes Notes" at bounding box center [304, 63] width 49 height 10
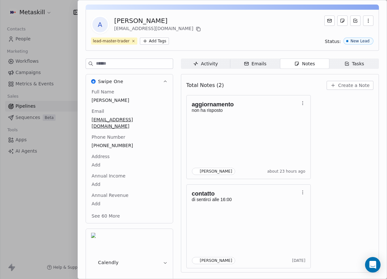
scroll to position [18, 0]
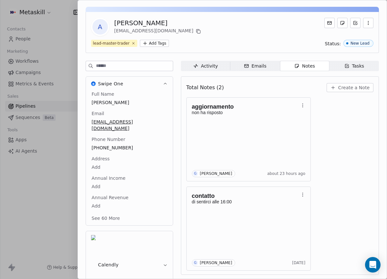
click at [245, 52] on div "A Alexander Lopez fgenesisalex@hotmail.es lead-master-trader Add Tags Status: N…" at bounding box center [232, 32] width 293 height 41
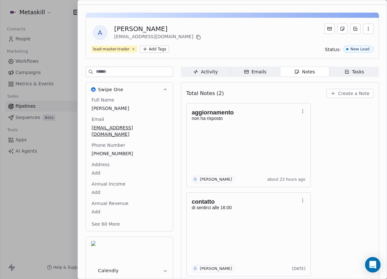
scroll to position [0, 0]
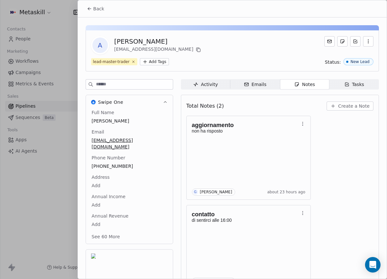
click at [357, 107] on span "Create a Note" at bounding box center [353, 106] width 31 height 6
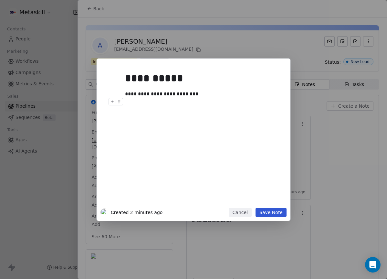
click at [276, 212] on button "Save Note" at bounding box center [270, 212] width 31 height 9
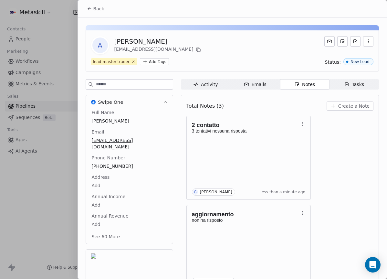
click at [103, 8] on button "Back" at bounding box center [95, 9] width 25 height 12
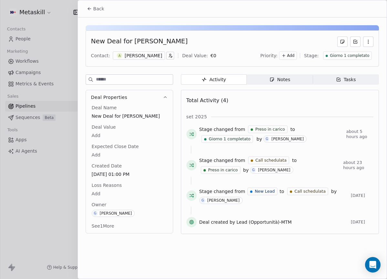
click at [342, 60] on div "Priority: Add Stage: Giorno 1 completato" at bounding box center [316, 56] width 113 height 10
click at [344, 59] on div "Giorno 1 completato" at bounding box center [347, 55] width 49 height 8
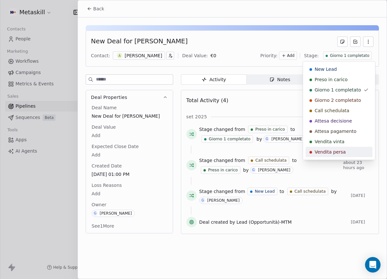
click at [336, 149] on span "Vendita persa" at bounding box center [329, 151] width 31 height 6
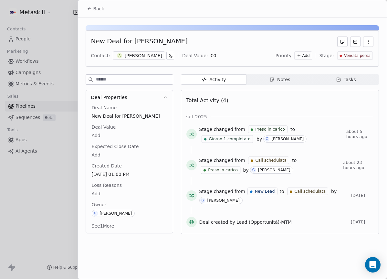
click at [101, 192] on body "Metaskill Contacts People Marketing Workflows Campaigns Metrics & Events Sales …" at bounding box center [193, 139] width 387 height 279
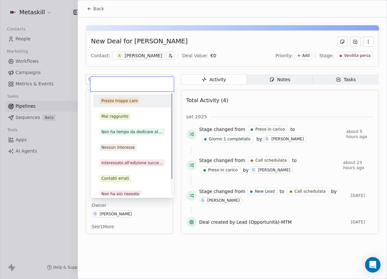
click at [115, 107] on div "Prezzo troppo caro" at bounding box center [132, 100] width 78 height 13
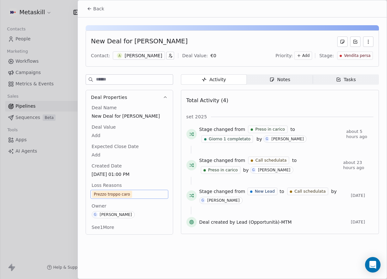
click at [132, 193] on span "Prezzo troppo caro" at bounding box center [129, 193] width 75 height 7
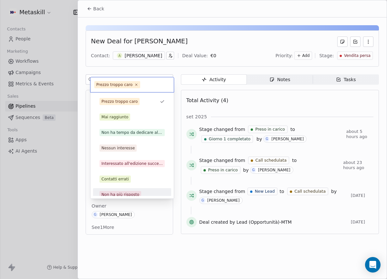
click at [132, 192] on div "Non ha più risposto" at bounding box center [120, 194] width 38 height 6
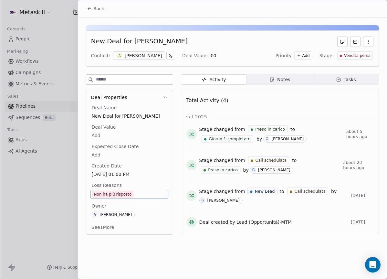
click at [133, 191] on span "Non ha più risposto" at bounding box center [129, 193] width 75 height 7
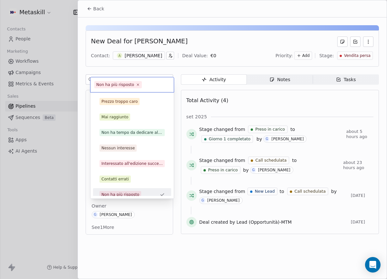
scroll to position [5, 0]
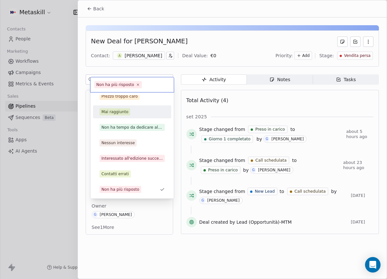
click at [130, 110] on div "Mai raggiunto" at bounding box center [131, 111] width 65 height 7
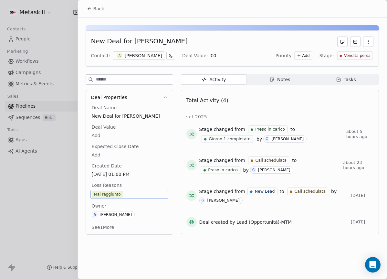
click at [96, 2] on div "Back" at bounding box center [232, 8] width 309 height 17
click at [96, 4] on button "Back" at bounding box center [95, 9] width 25 height 12
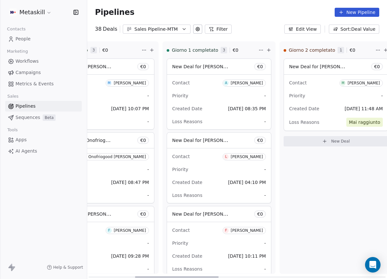
click at [248, 83] on div "[PERSON_NAME]" at bounding box center [246, 83] width 32 height 5
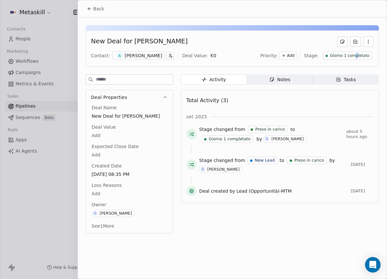
click at [357, 56] on span "Giorno 1 completato" at bounding box center [349, 55] width 39 height 5
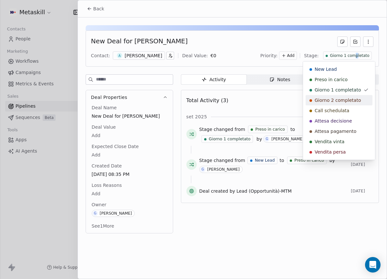
click at [342, 97] on span "Giorno 2 completato" at bounding box center [337, 100] width 46 height 6
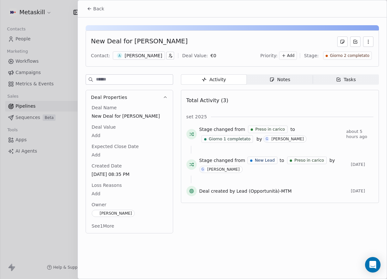
click at [346, 54] on span "Giorno 2 completato" at bounding box center [349, 55] width 39 height 5
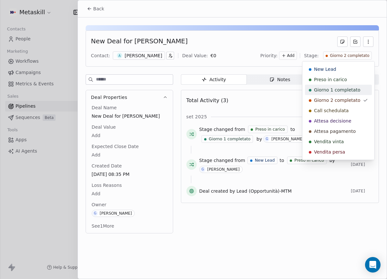
click at [339, 89] on span "Giorno 1 completato" at bounding box center [337, 90] width 46 height 6
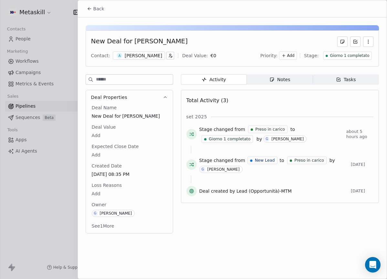
click at [96, 7] on span "Back" at bounding box center [98, 8] width 11 height 6
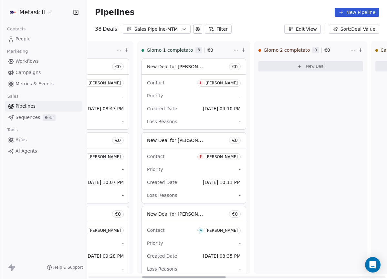
drag, startPoint x: 168, startPoint y: 275, endPoint x: 221, endPoint y: 250, distance: 59.5
click at [220, 276] on div at bounding box center [184, 276] width 84 height 1
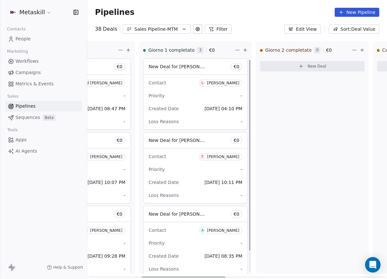
click at [227, 83] on div "[PERSON_NAME]" at bounding box center [223, 83] width 32 height 5
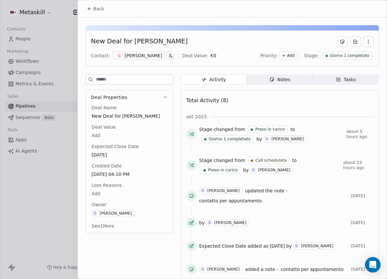
click at [142, 56] on div "[PERSON_NAME]" at bounding box center [143, 55] width 37 height 6
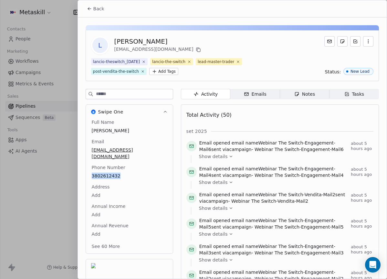
click at [308, 91] on div "Notes" at bounding box center [304, 94] width 21 height 7
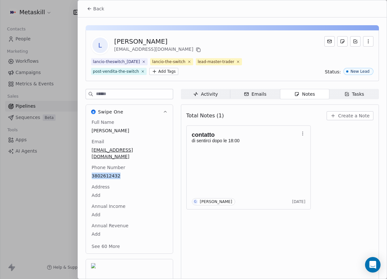
click at [349, 113] on span "Create a Note" at bounding box center [353, 115] width 31 height 6
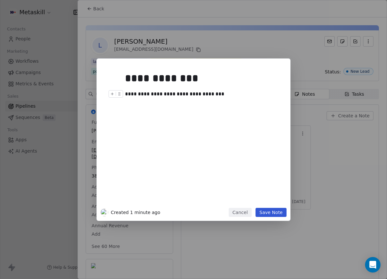
click at [199, 93] on div "**********" at bounding box center [203, 94] width 156 height 8
click at [276, 212] on button "Save Note" at bounding box center [270, 212] width 31 height 9
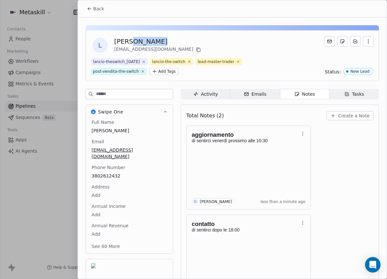
click at [135, 42] on div "[PERSON_NAME]" at bounding box center [158, 41] width 88 height 9
copy div "[PERSON_NAME]"
click at [95, 5] on span "Back" at bounding box center [98, 8] width 11 height 6
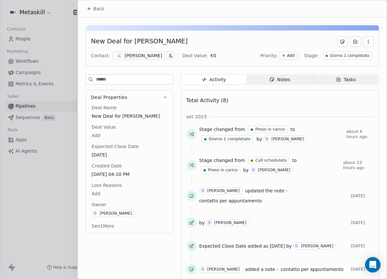
click at [332, 57] on span "Giorno 1 completato" at bounding box center [349, 55] width 39 height 5
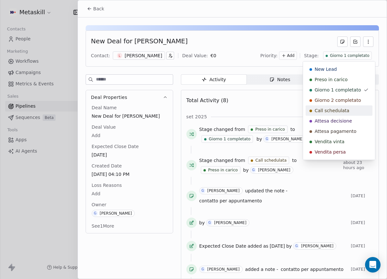
click at [334, 109] on span "Call schedulata" at bounding box center [331, 110] width 35 height 6
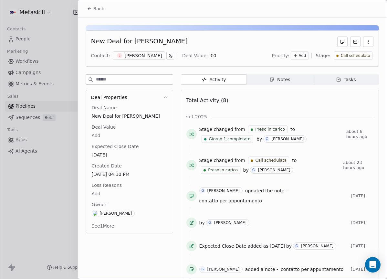
click at [101, 13] on button "Back" at bounding box center [95, 9] width 25 height 12
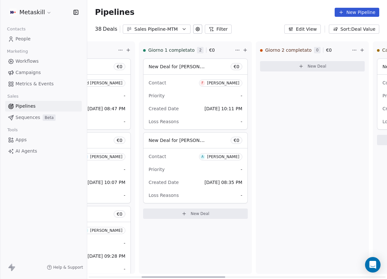
click at [212, 83] on div "[PERSON_NAME]" at bounding box center [223, 83] width 32 height 5
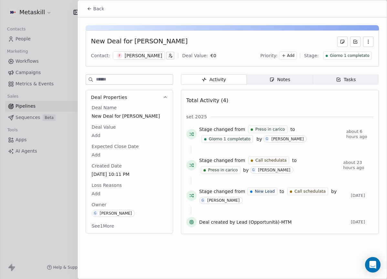
click at [153, 55] on div "[PERSON_NAME]" at bounding box center [143, 55] width 37 height 6
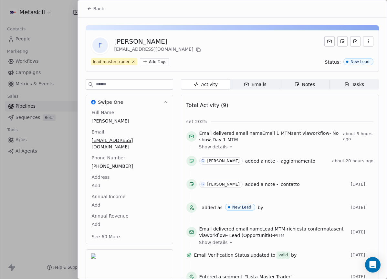
scroll to position [21, 0]
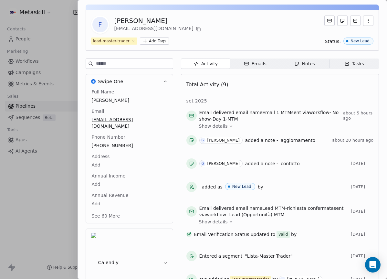
click at [119, 158] on div "Full Name [PERSON_NAME] Email [EMAIL_ADDRESS][DOMAIN_NAME] Phone Number [PHONE_…" at bounding box center [129, 154] width 78 height 132
click at [120, 142] on span "[PHONE_NUMBER]" at bounding box center [129, 145] width 75 height 6
click at [120, 138] on input "**********" at bounding box center [129, 143] width 75 height 13
click at [164, 113] on html "Metaskill Contacts People Marketing Workflows Campaigns Metrics & Events Sales …" at bounding box center [193, 139] width 387 height 279
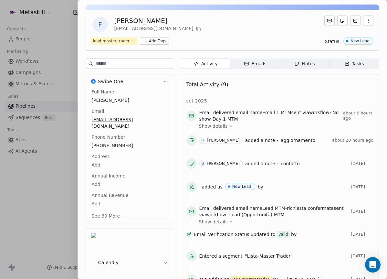
scroll to position [0, 0]
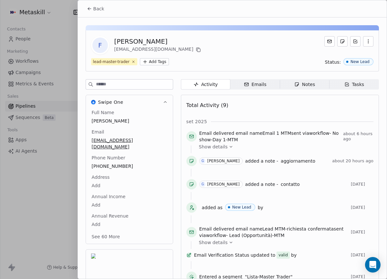
click at [293, 81] on span "Notes Notes" at bounding box center [304, 84] width 49 height 10
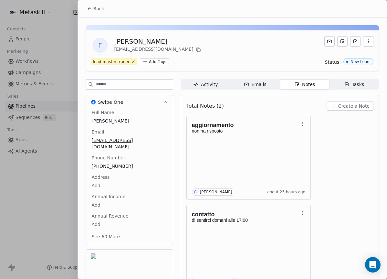
scroll to position [18, 0]
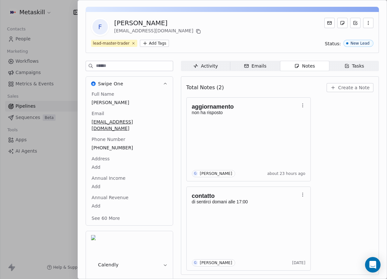
click at [120, 162] on div "Full Name [PERSON_NAME] Email [EMAIL_ADDRESS][DOMAIN_NAME] Phone Number [PHONE_…" at bounding box center [129, 157] width 78 height 132
click at [118, 145] on span "[PHONE_NUMBER]" at bounding box center [129, 148] width 75 height 6
click at [118, 140] on input "**********" at bounding box center [129, 145] width 75 height 13
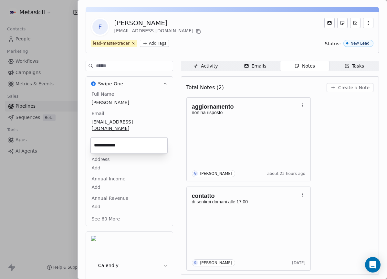
click at [115, 143] on input "**********" at bounding box center [129, 145] width 75 height 13
click at [323, 122] on html "Metaskill Contacts People Marketing Workflows Campaigns Metrics & Events Sales …" at bounding box center [193, 139] width 387 height 279
click at [112, 144] on span "[PHONE_NUMBER]" at bounding box center [129, 147] width 75 height 6
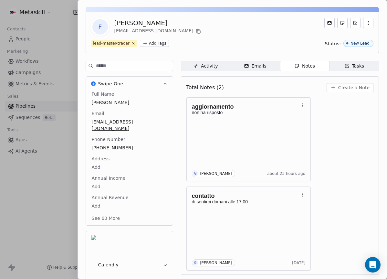
click at [112, 144] on span "[PHONE_NUMBER]" at bounding box center [129, 147] width 75 height 6
click at [113, 141] on input "**********" at bounding box center [129, 145] width 75 height 13
click at [162, 103] on html "Metaskill Contacts People Marketing Workflows Campaigns Metrics & Events Sales …" at bounding box center [193, 139] width 387 height 279
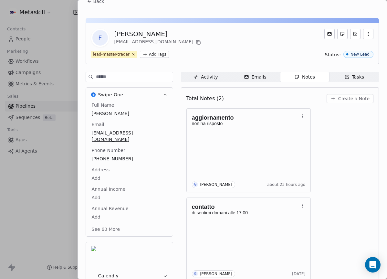
scroll to position [0, 0]
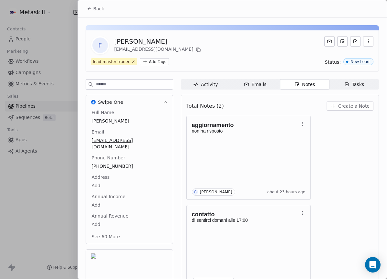
click at [95, 11] on span "Back" at bounding box center [98, 8] width 11 height 6
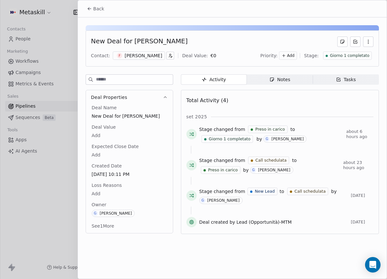
click at [347, 55] on span "Giorno 1 completato" at bounding box center [349, 55] width 39 height 5
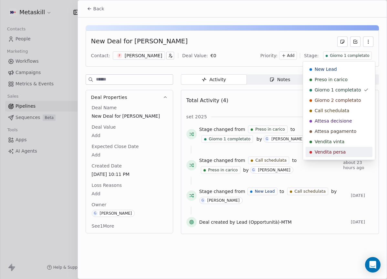
click at [348, 149] on div "Vendita persa" at bounding box center [338, 151] width 59 height 6
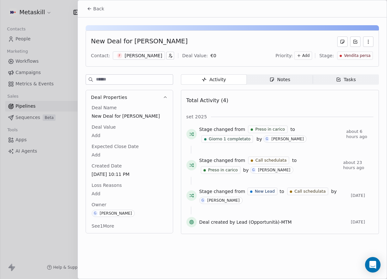
click at [107, 193] on body "Metaskill Contacts People Marketing Workflows Campaigns Metrics & Events Sales …" at bounding box center [193, 139] width 387 height 279
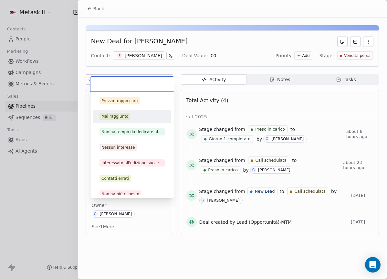
click at [123, 118] on div "Mai raggiunto" at bounding box center [114, 116] width 27 height 6
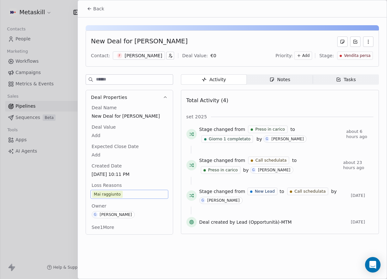
click at [97, 15] on div "Back" at bounding box center [232, 8] width 309 height 17
click at [97, 13] on button "Back" at bounding box center [95, 9] width 25 height 12
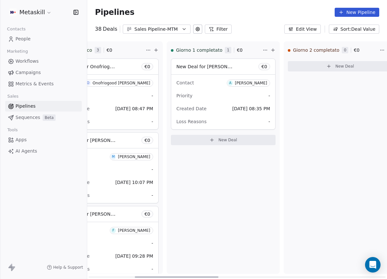
scroll to position [0, 159]
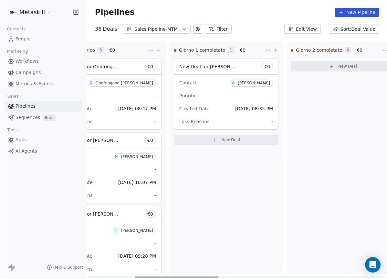
drag, startPoint x: 169, startPoint y: 277, endPoint x: 214, endPoint y: 126, distance: 157.5
click at [214, 276] on div at bounding box center [177, 276] width 84 height 1
click at [223, 98] on div "Priority -" at bounding box center [226, 95] width 94 height 10
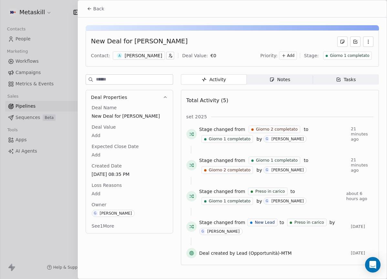
click at [296, 81] on span "Notes Notes" at bounding box center [280, 79] width 66 height 10
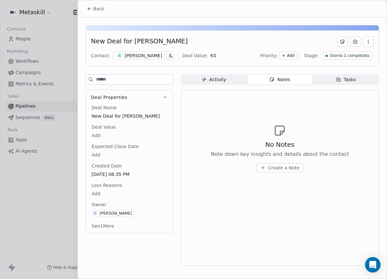
click at [197, 74] on div "New Deal for Angelo Mason Contact: A Angelo Mason Deal Value: € 0 Priority: Add…" at bounding box center [232, 143] width 309 height 252
click at [151, 61] on div "New Deal for Angelo Mason Contact: A Angelo Mason Deal Value: € 0 Priority: Add…" at bounding box center [232, 48] width 293 height 36
click at [151, 60] on div "New Deal for Angelo Mason Contact: A Angelo Mason Deal Value: € 0 Priority: Add…" at bounding box center [232, 48] width 293 height 36
click at [151, 59] on div "A Angelo Mason" at bounding box center [139, 55] width 52 height 8
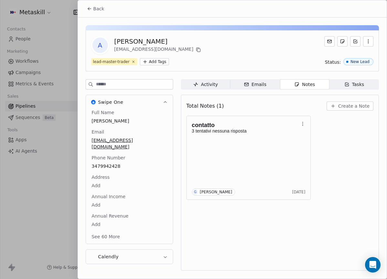
click at [104, 163] on span "3479942428" at bounding box center [129, 166] width 75 height 6
click at [104, 159] on input "**********" at bounding box center [129, 163] width 75 height 13
click at [137, 125] on html "Metaskill Contacts People Marketing Workflows Campaigns Metrics & Events Sales …" at bounding box center [193, 139] width 387 height 279
click at [360, 102] on button "Create a Note" at bounding box center [349, 105] width 47 height 9
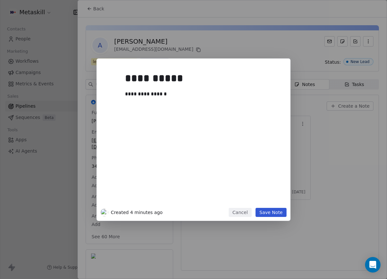
click at [280, 212] on button "Save Note" at bounding box center [270, 212] width 31 height 9
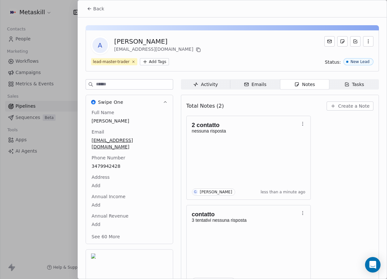
click at [89, 5] on button "Back" at bounding box center [95, 9] width 25 height 12
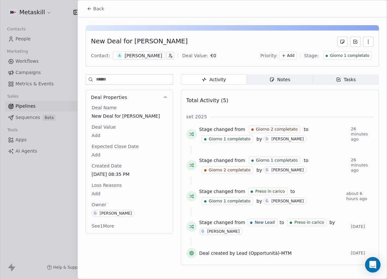
click at [107, 15] on div "Back" at bounding box center [232, 8] width 309 height 17
click at [350, 56] on span "Giorno 1 completato" at bounding box center [349, 55] width 39 height 5
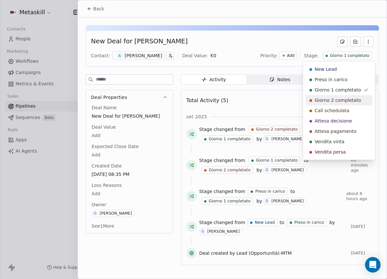
click at [336, 99] on span "Giorno 2 completato" at bounding box center [337, 100] width 46 height 6
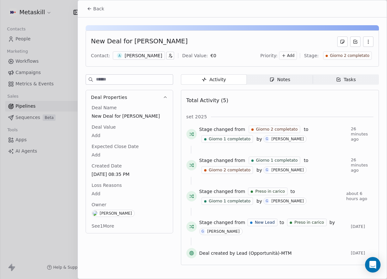
click at [88, 11] on button "Back" at bounding box center [95, 9] width 25 height 12
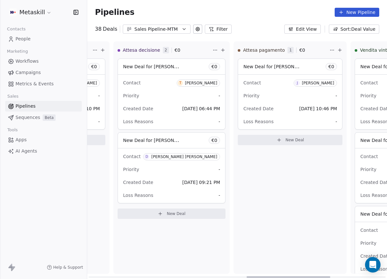
scroll to position [0, 566]
drag, startPoint x: 157, startPoint y: 275, endPoint x: 270, endPoint y: 231, distance: 121.3
click at [270, 276] on div at bounding box center [288, 276] width 84 height 1
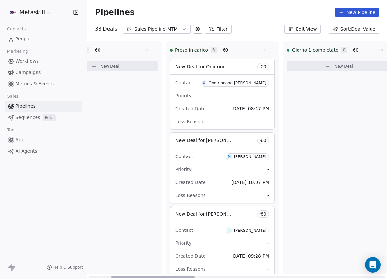
scroll to position [0, 0]
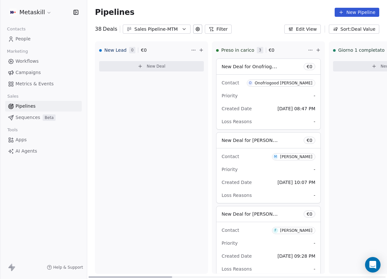
drag, startPoint x: 254, startPoint y: 274, endPoint x: 87, endPoint y: 279, distance: 167.6
click at [88, 277] on div at bounding box center [130, 276] width 84 height 1
click at [155, 28] on div "Sales Pipeline-MTM" at bounding box center [156, 29] width 45 height 7
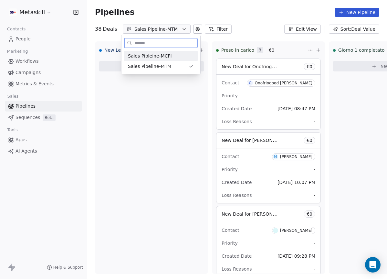
click at [160, 58] on span "Sales Pipleine-MCFI" at bounding box center [150, 56] width 44 height 7
